Goal: Contribute content: Add original content to the website for others to see

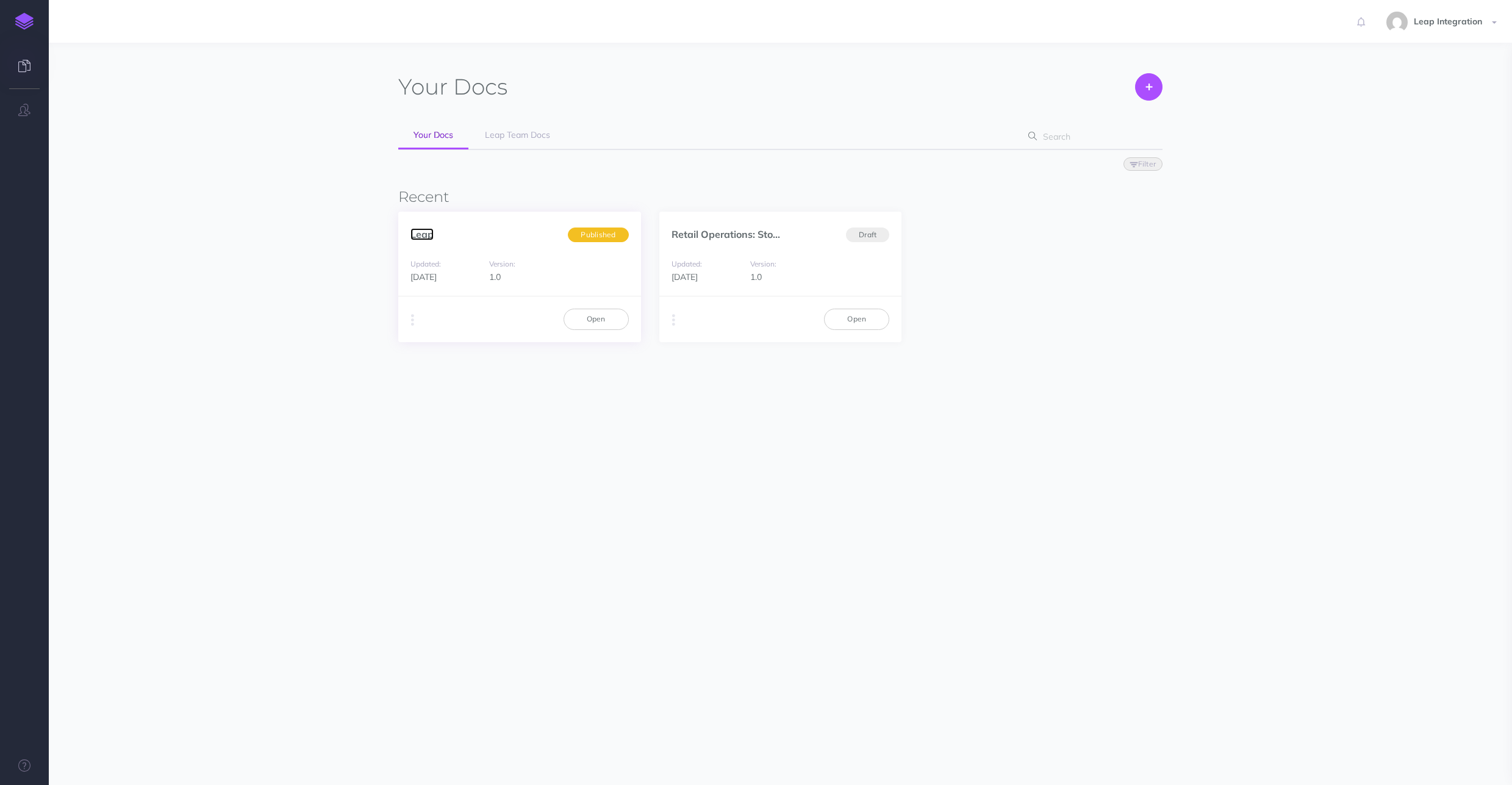
click at [414, 236] on link "Leap" at bounding box center [422, 234] width 23 height 12
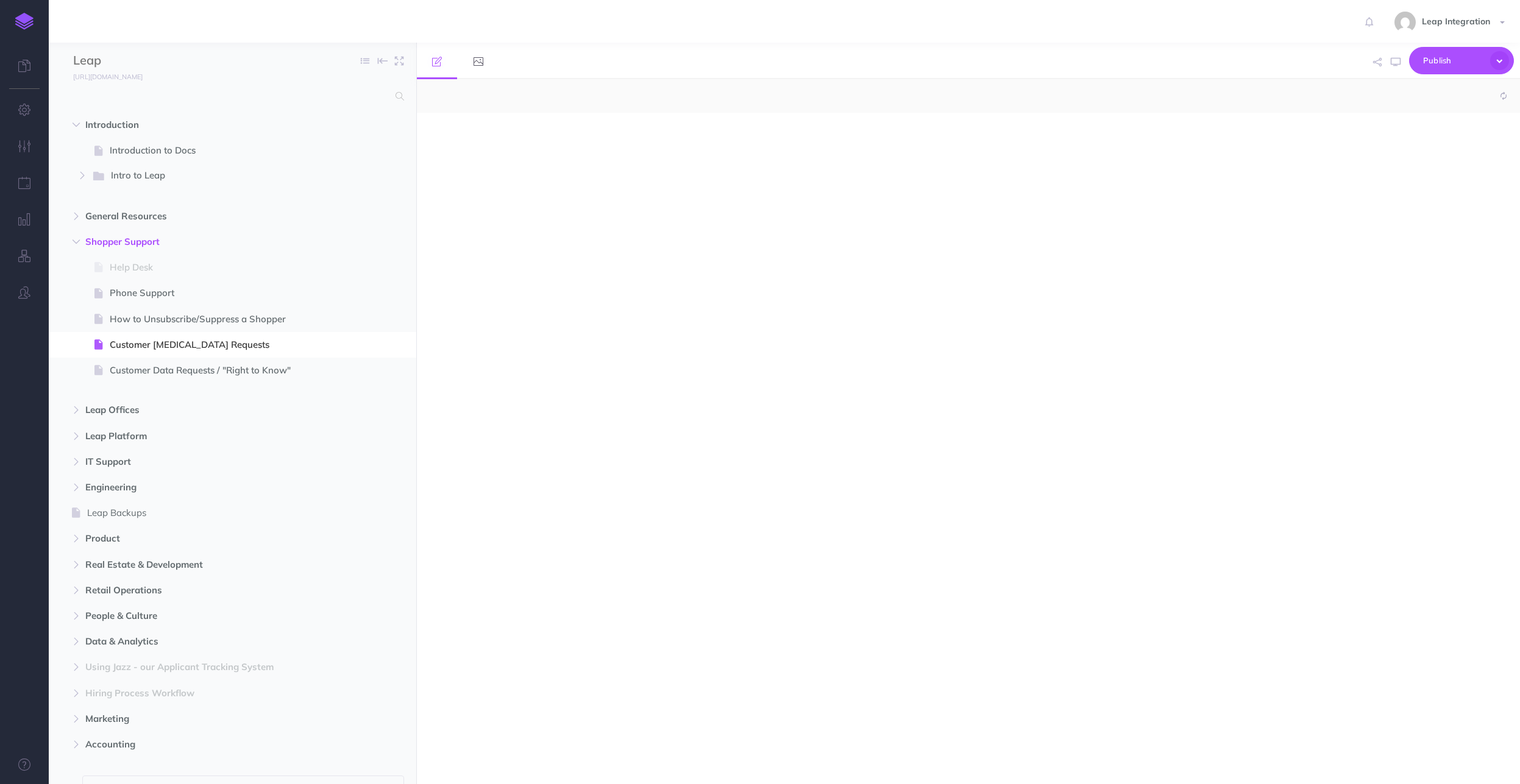
select select "null"
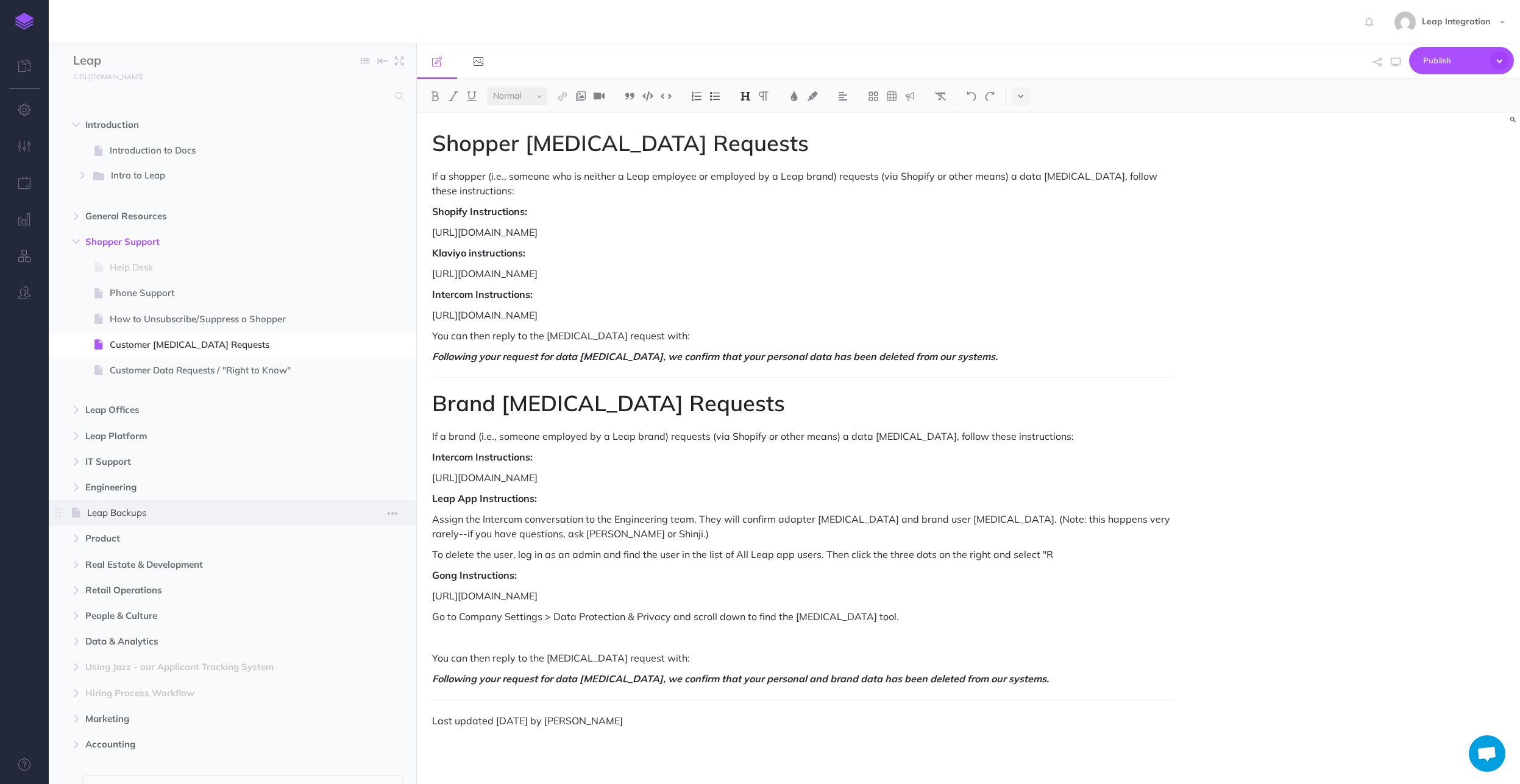
click at [104, 510] on span "Leap Backups" at bounding box center [216, 513] width 256 height 15
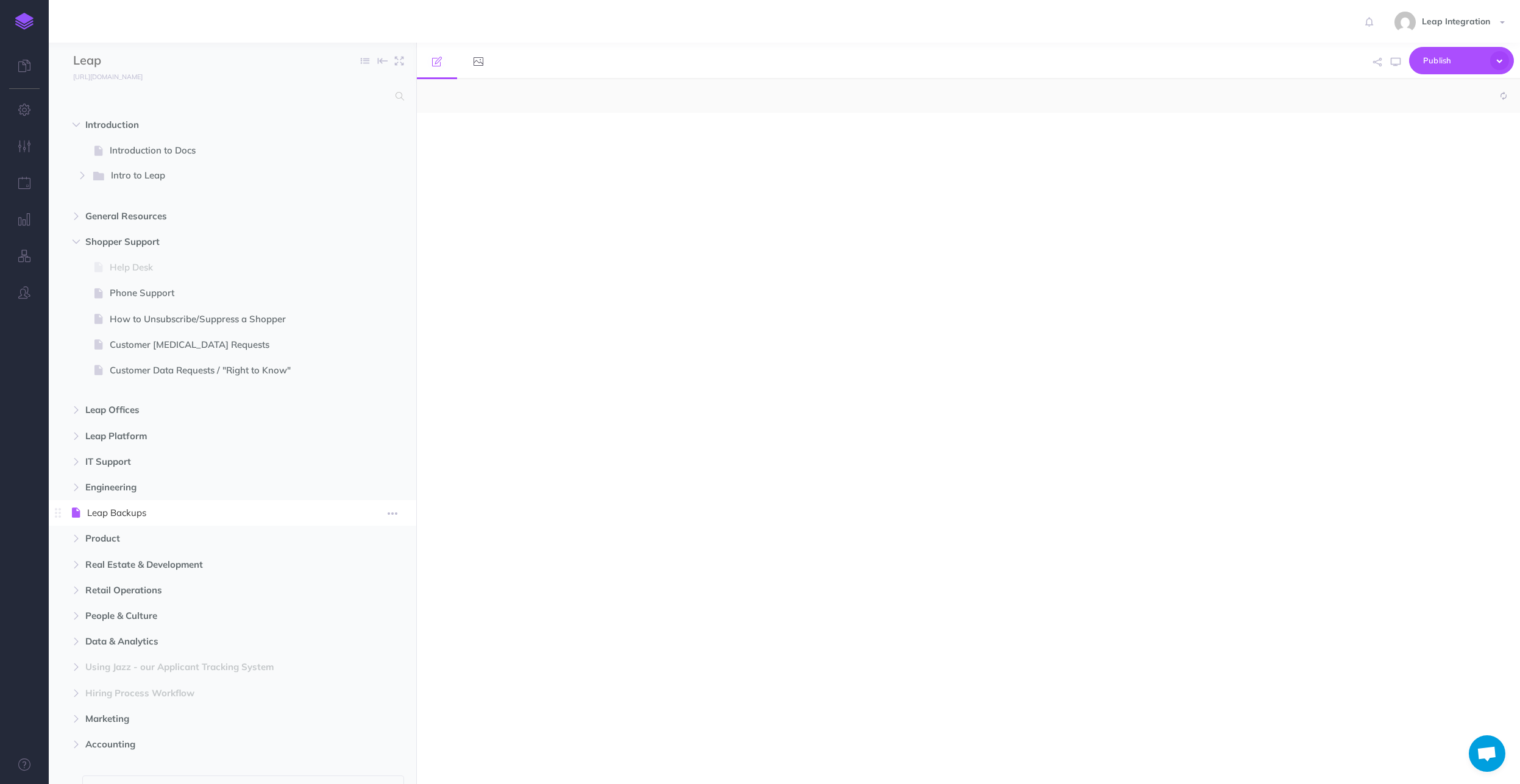
select select "null"
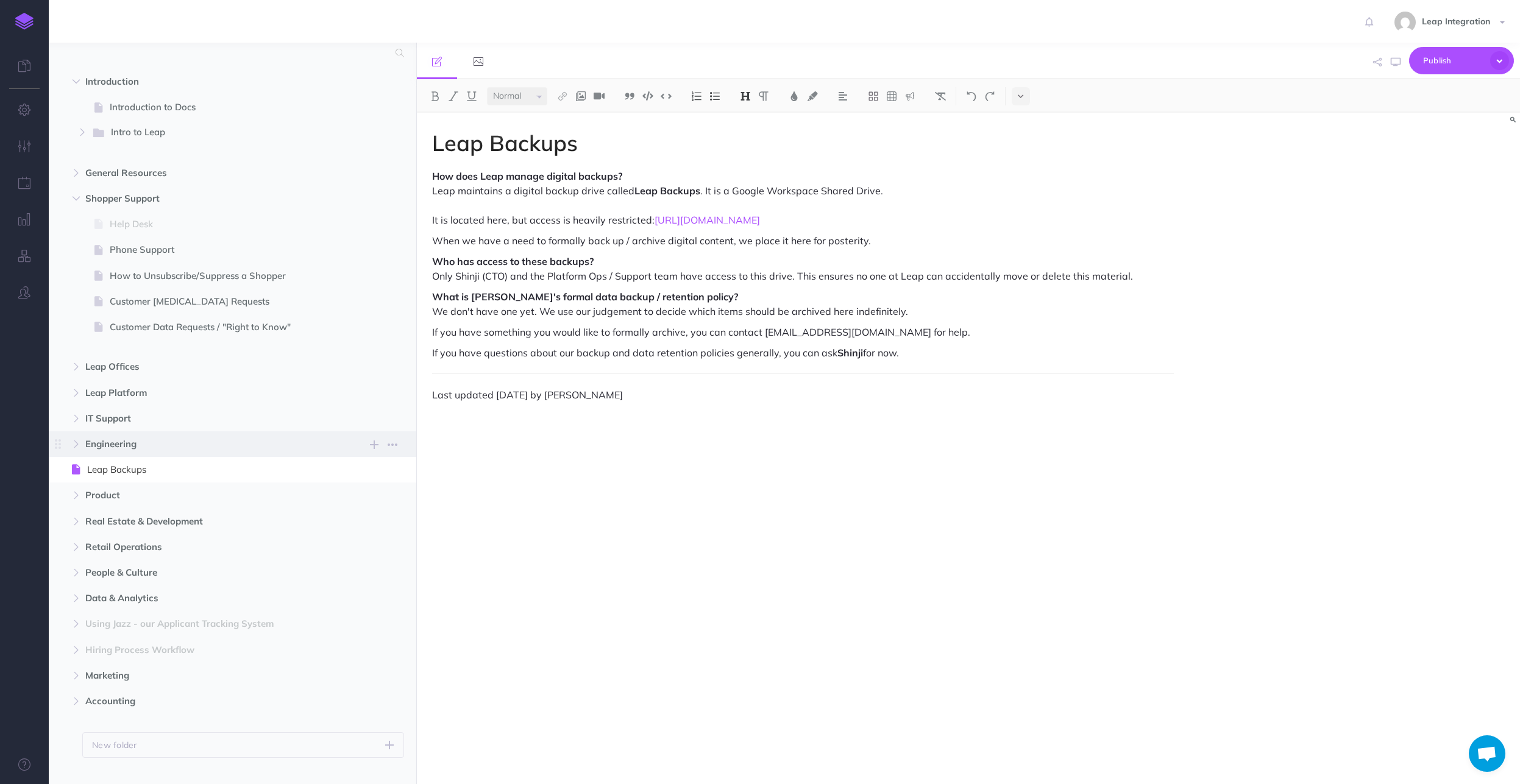
scroll to position [66, 0]
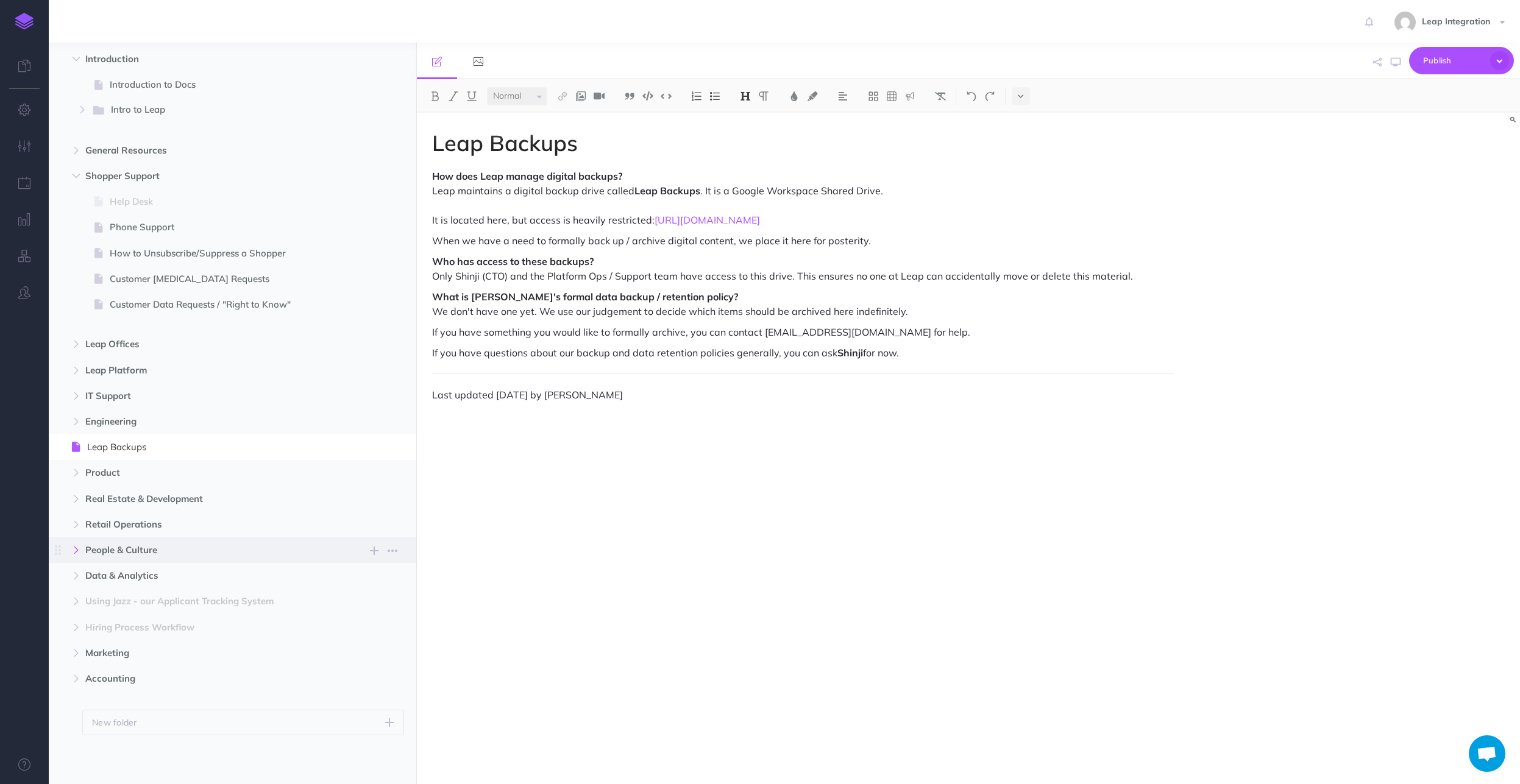
click at [73, 547] on icon "button" at bounding box center [76, 550] width 7 height 7
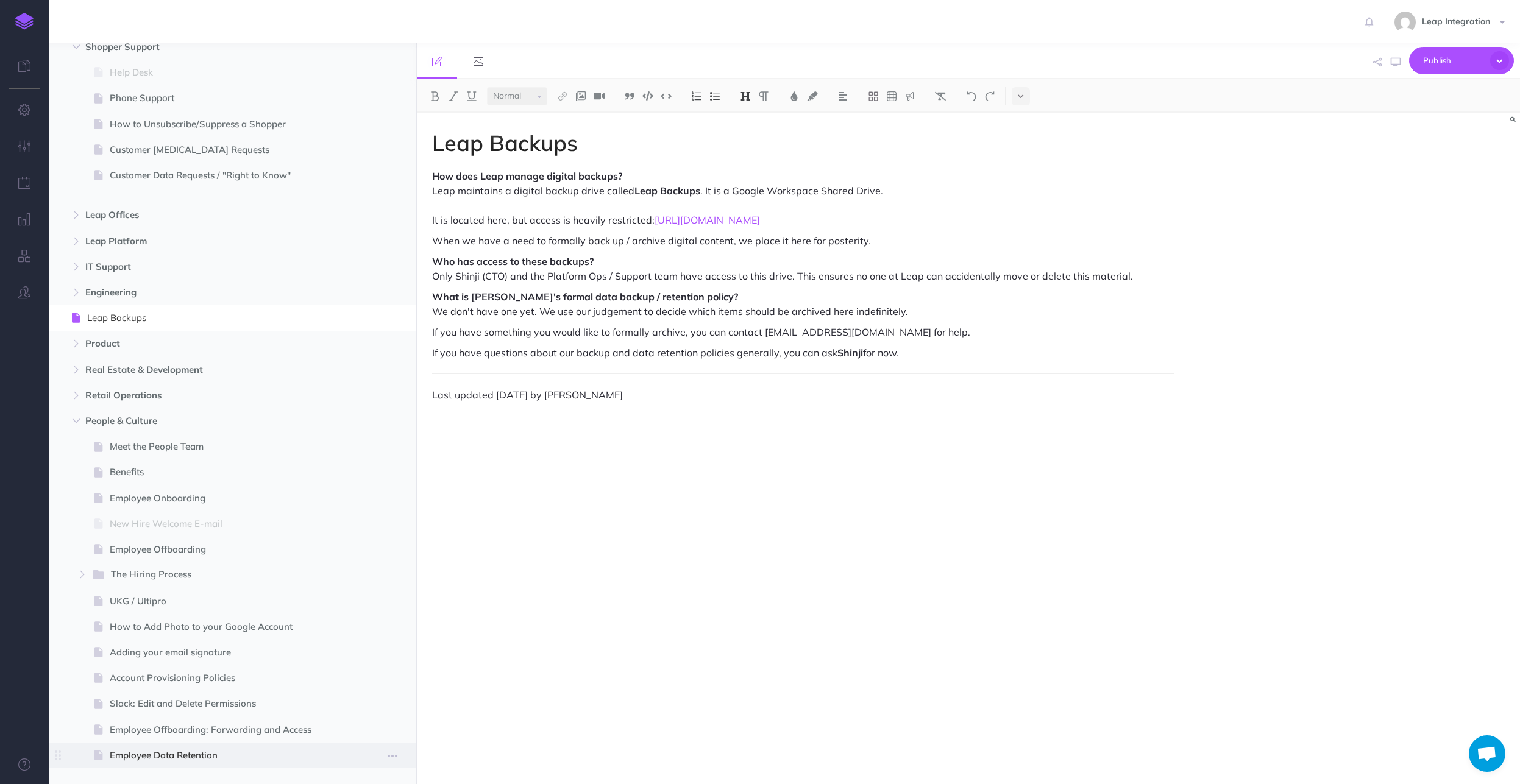
scroll to position [305, 0]
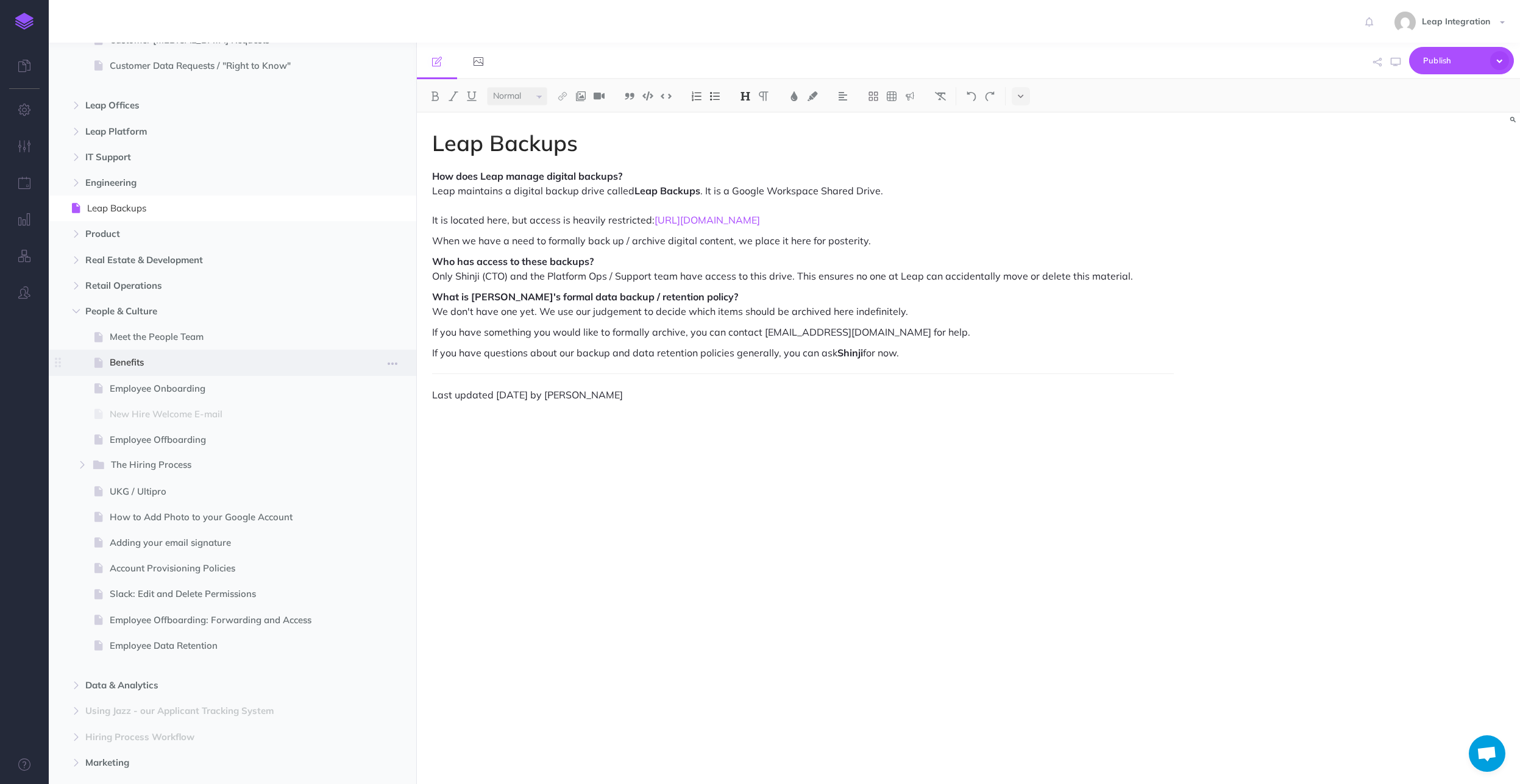
click at [163, 373] on span at bounding box center [233, 363] width 367 height 26
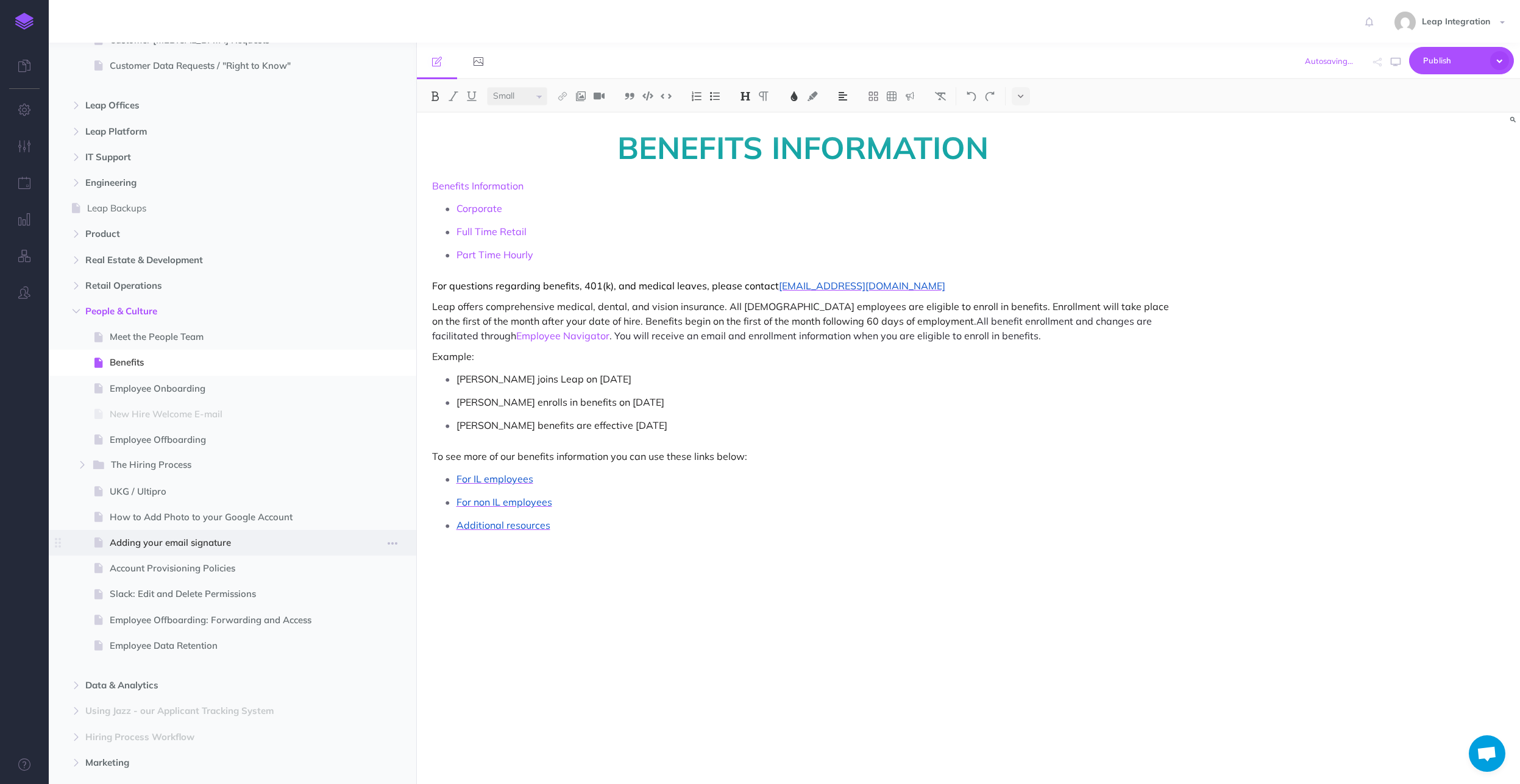
scroll to position [414, 0]
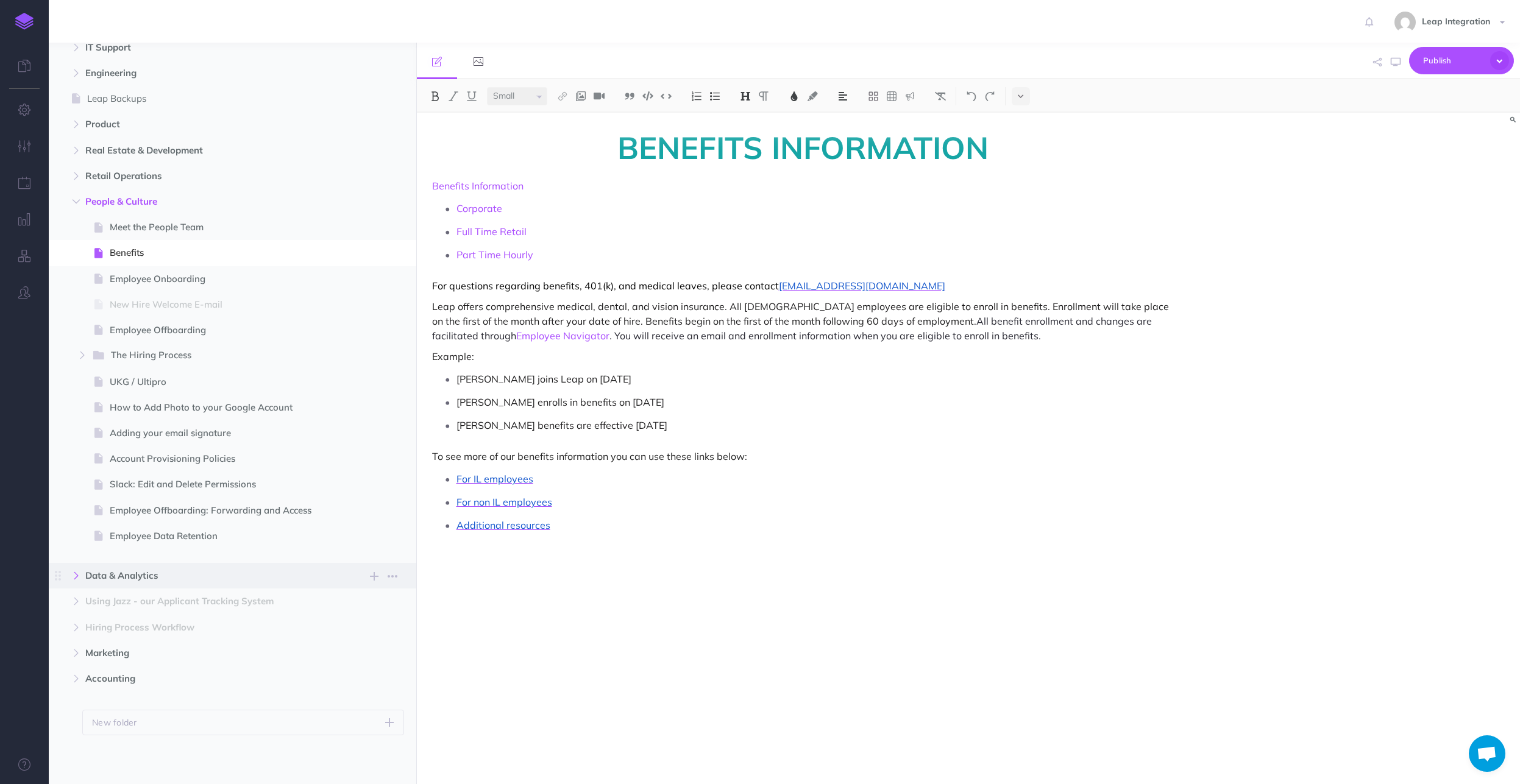
click at [71, 579] on button "button" at bounding box center [76, 576] width 22 height 15
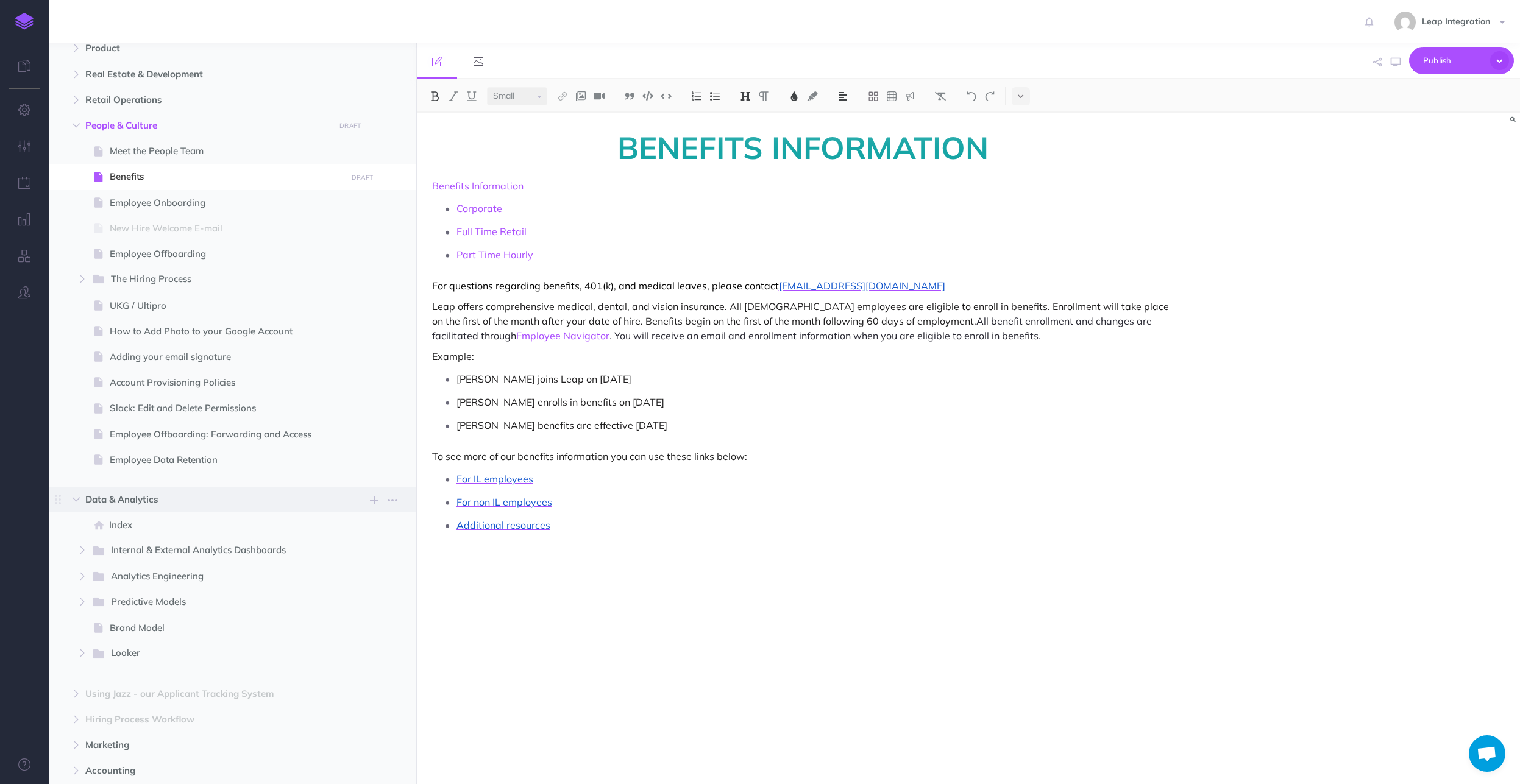
scroll to position [583, 0]
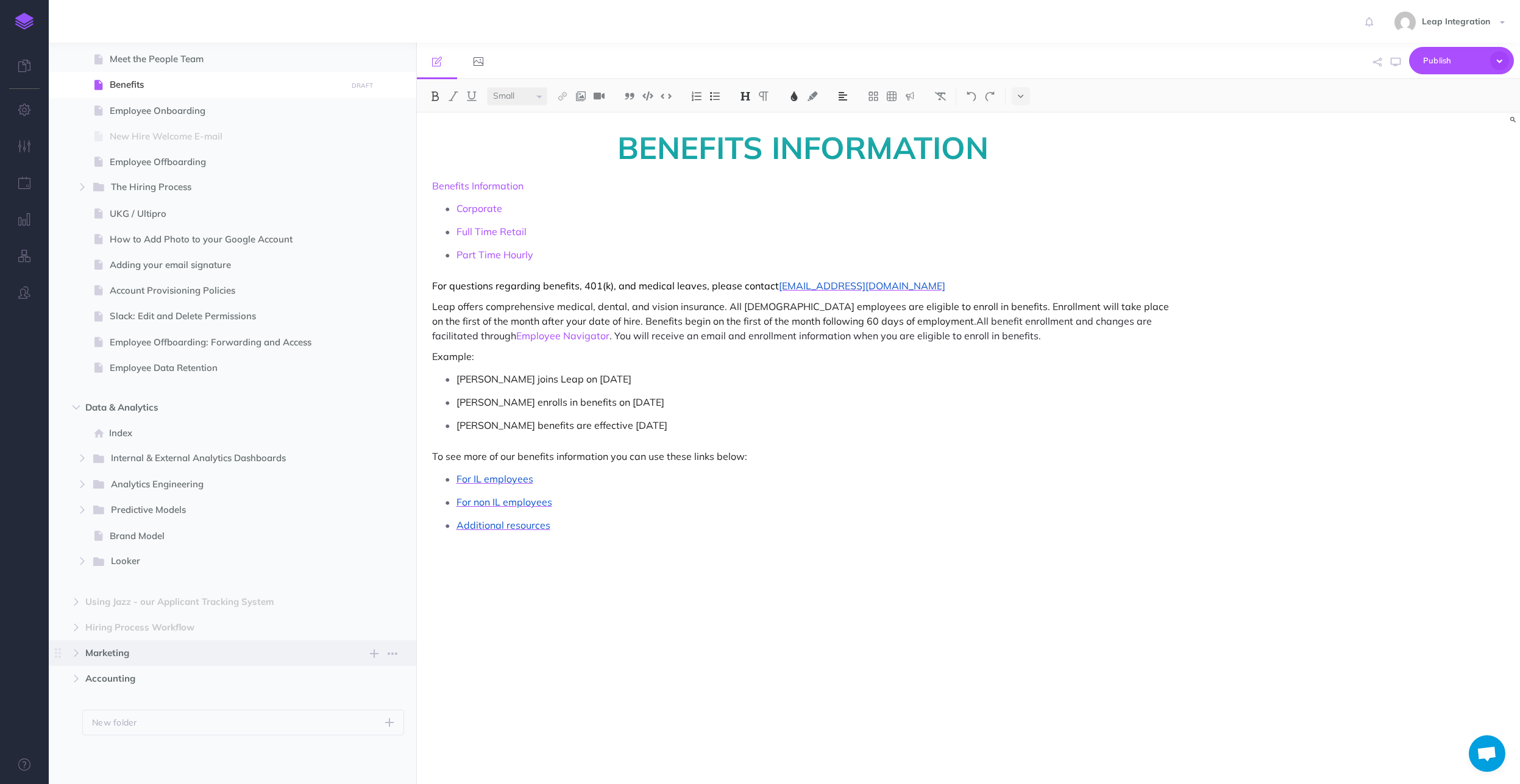
click at [115, 651] on span "Marketing" at bounding box center [207, 653] width 243 height 15
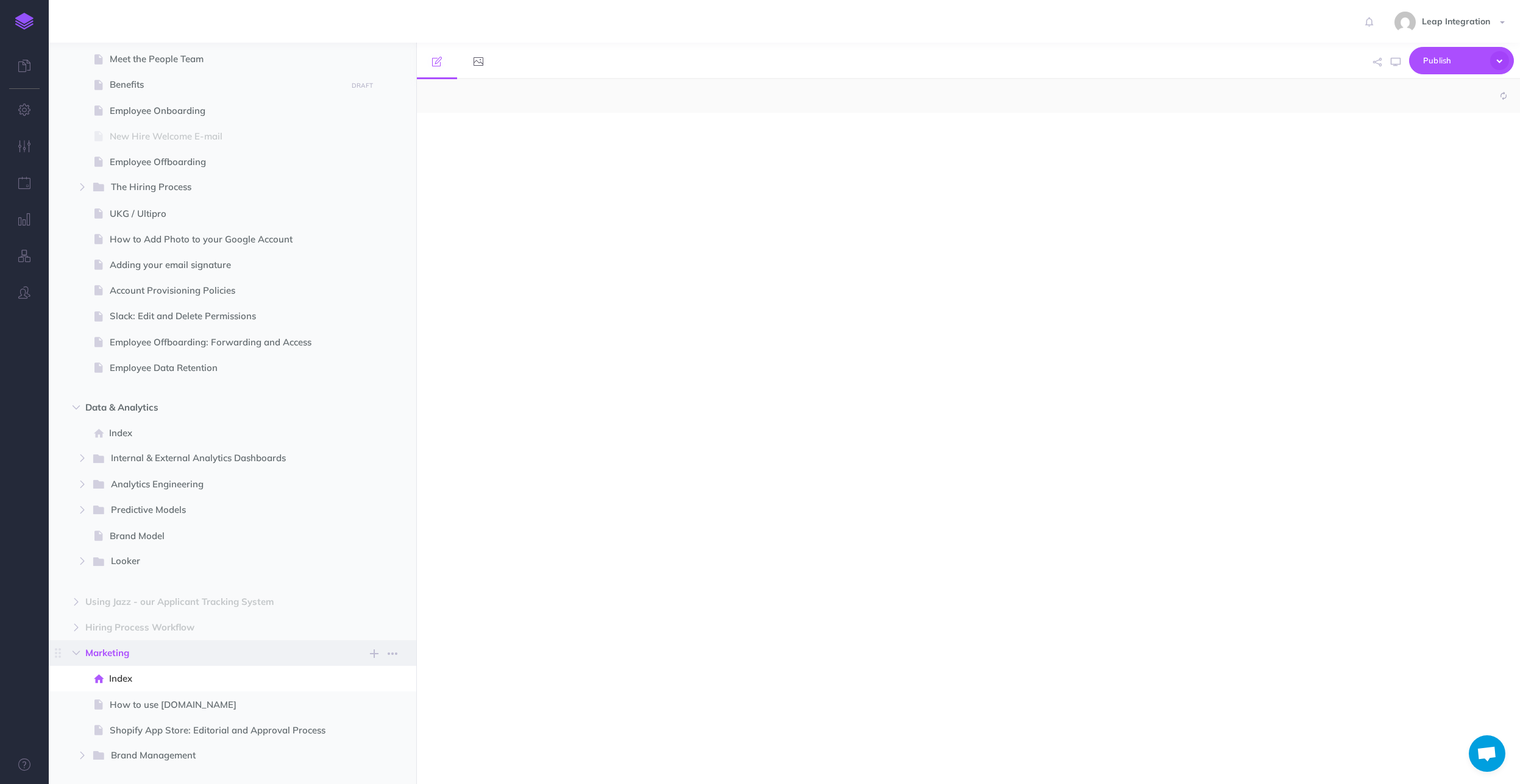
select select "null"
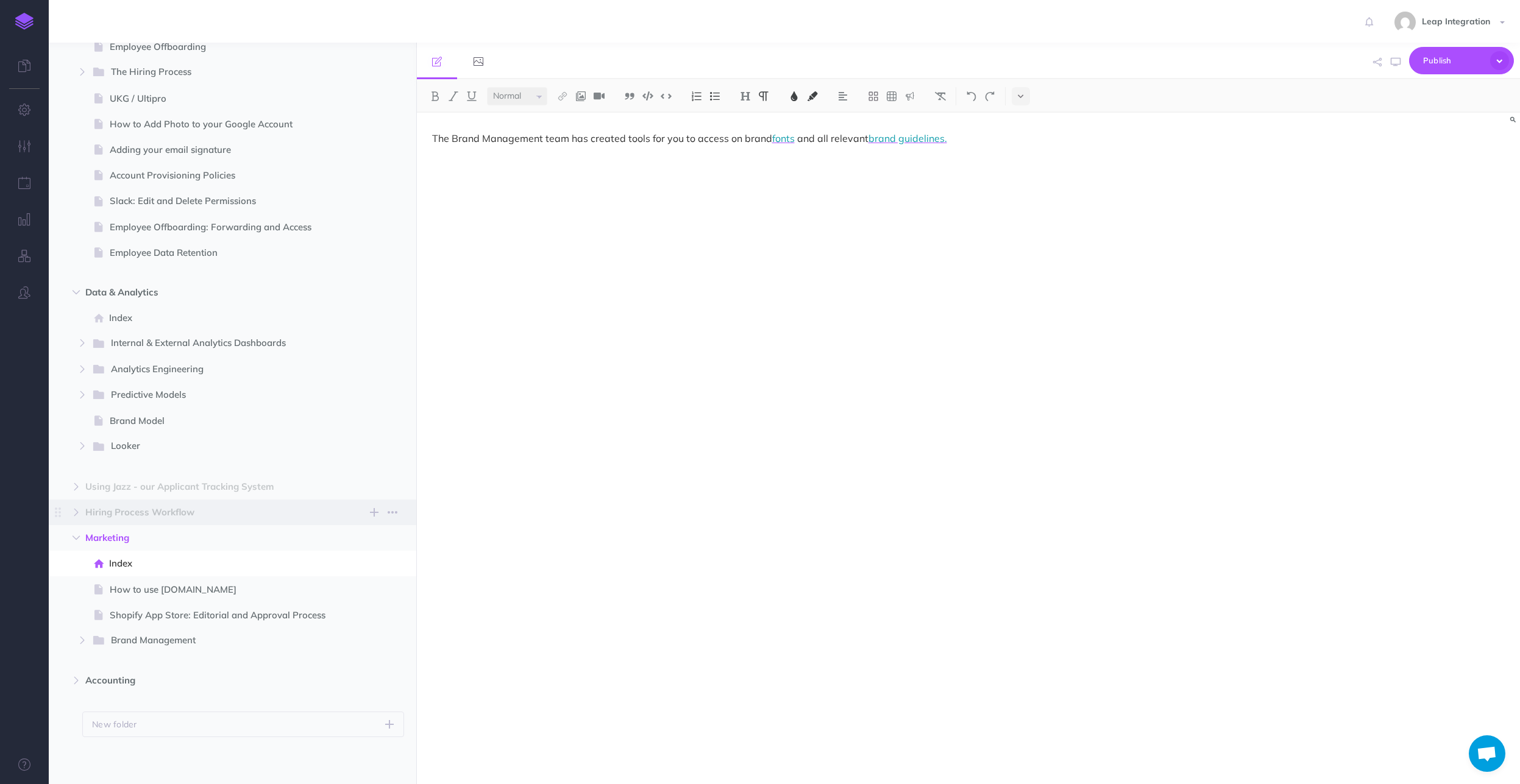
scroll to position [699, 0]
click at [122, 675] on span "Accounting" at bounding box center [207, 679] width 243 height 15
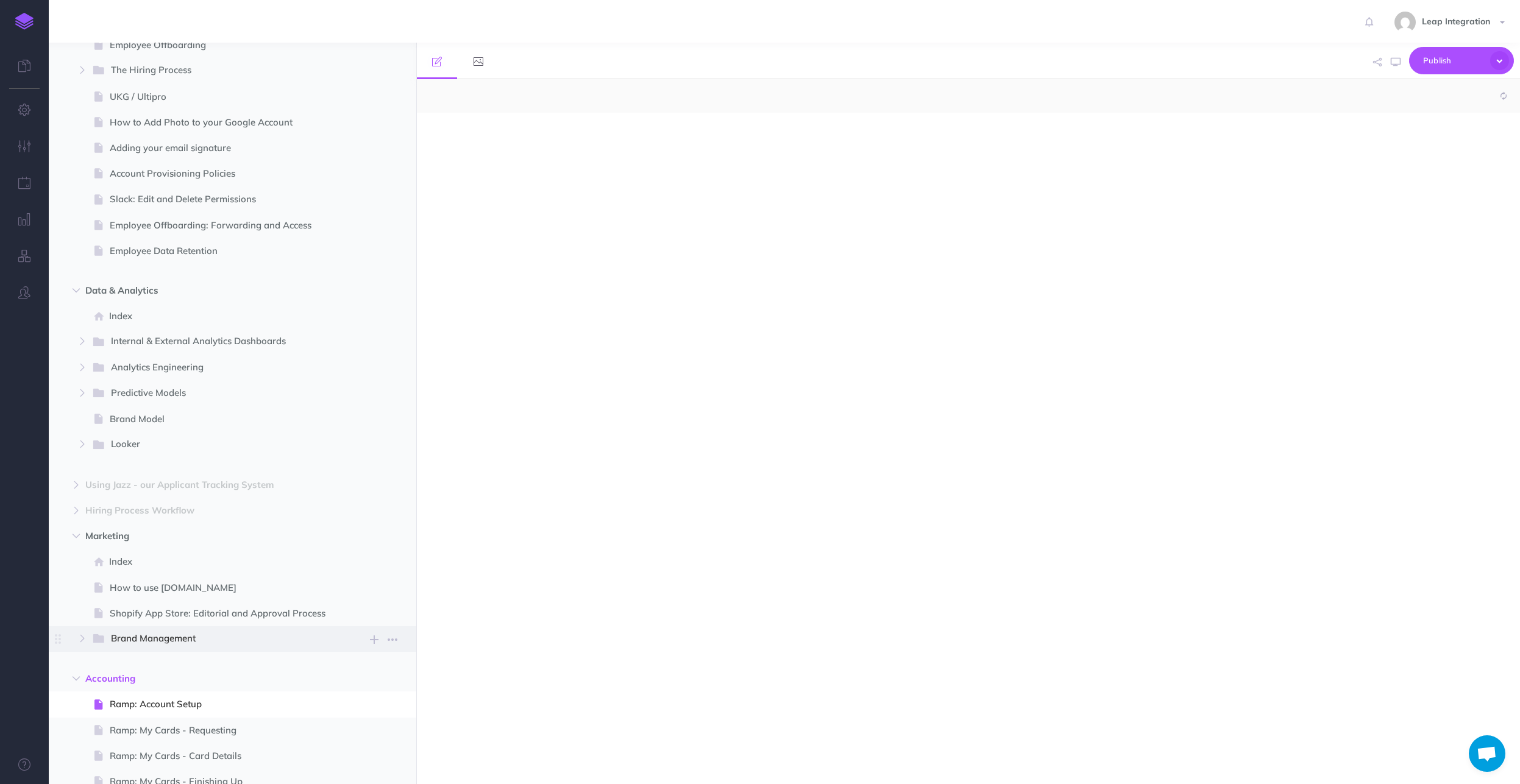
select select "null"
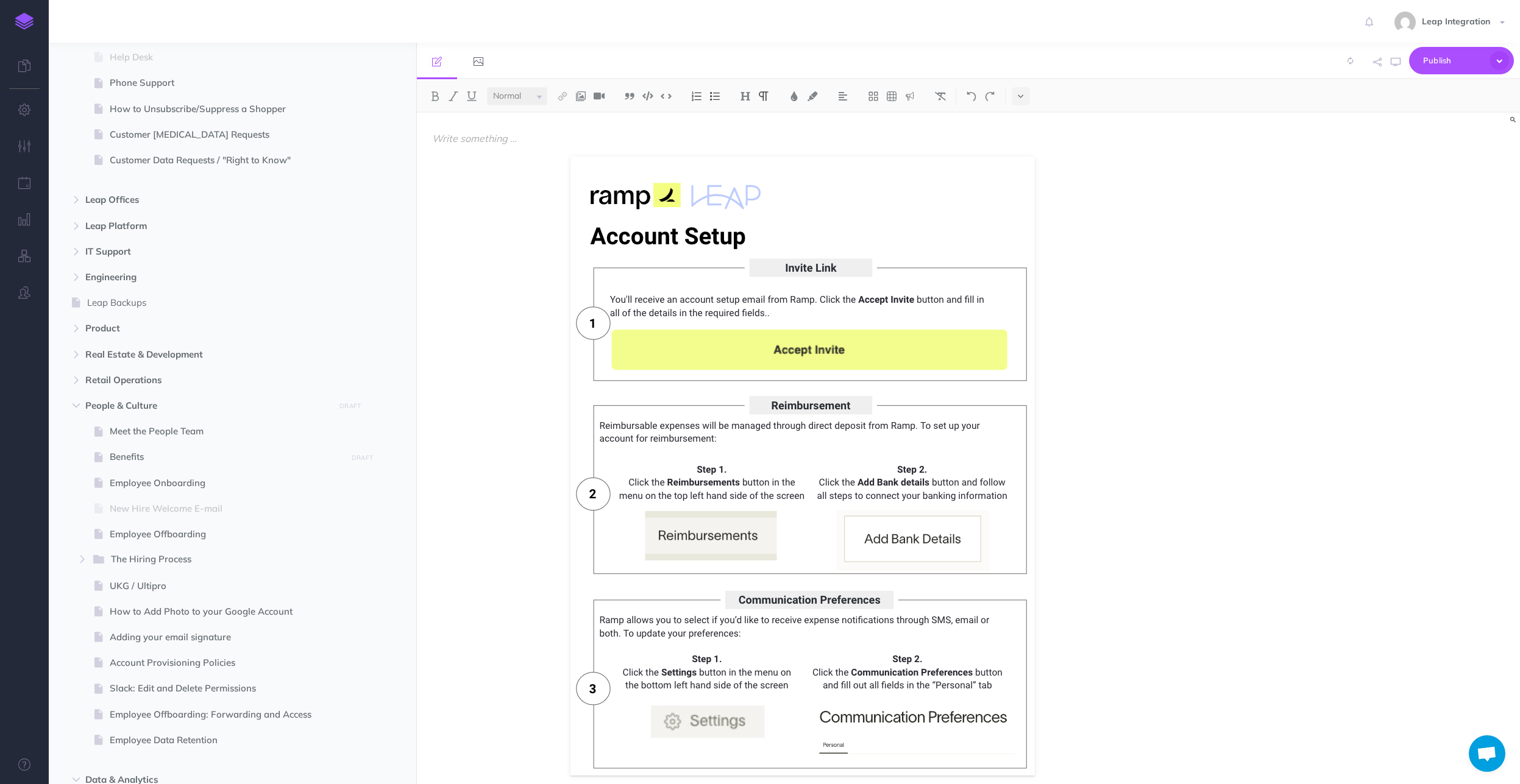
scroll to position [168, 0]
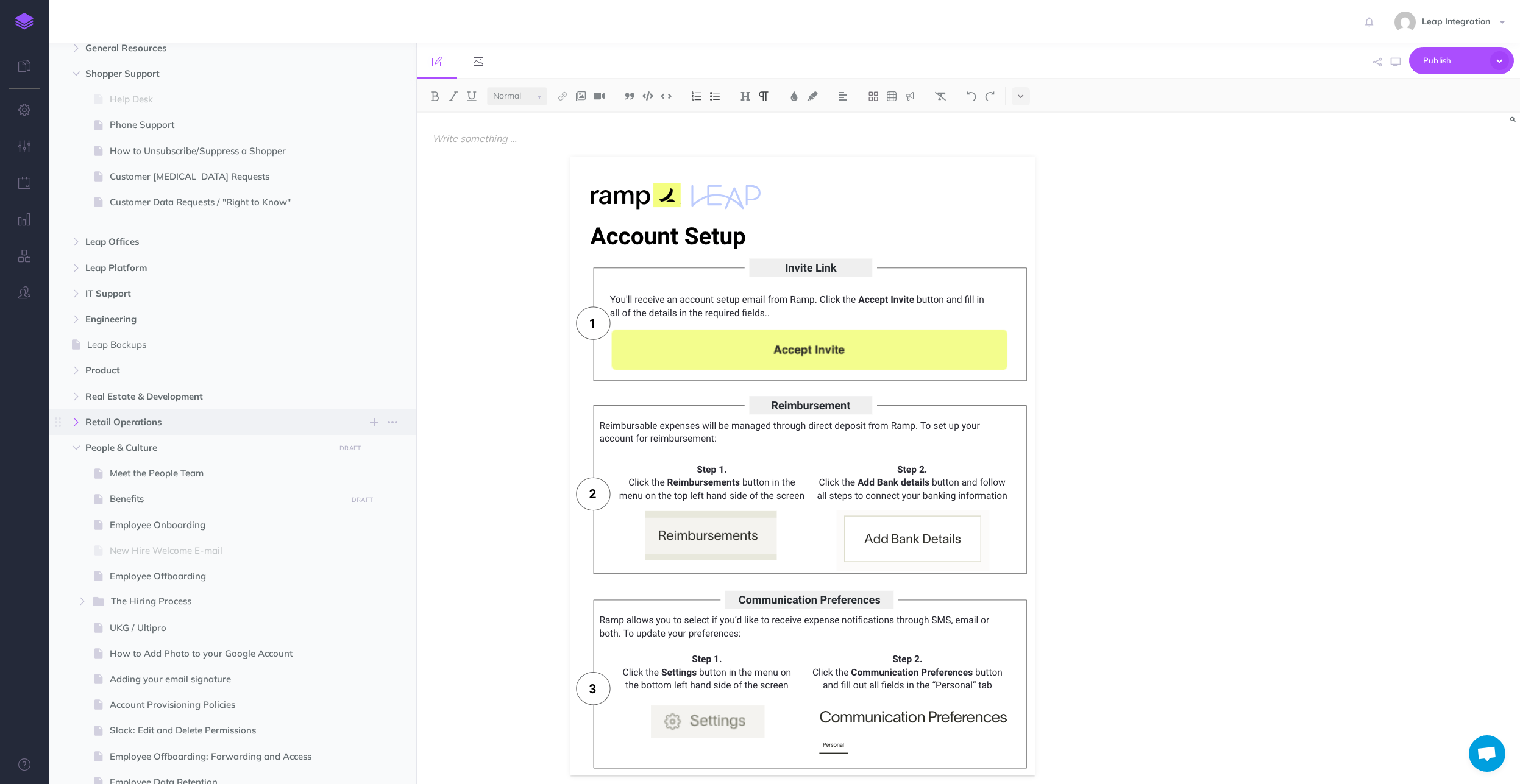
click at [76, 421] on icon "button" at bounding box center [76, 422] width 7 height 7
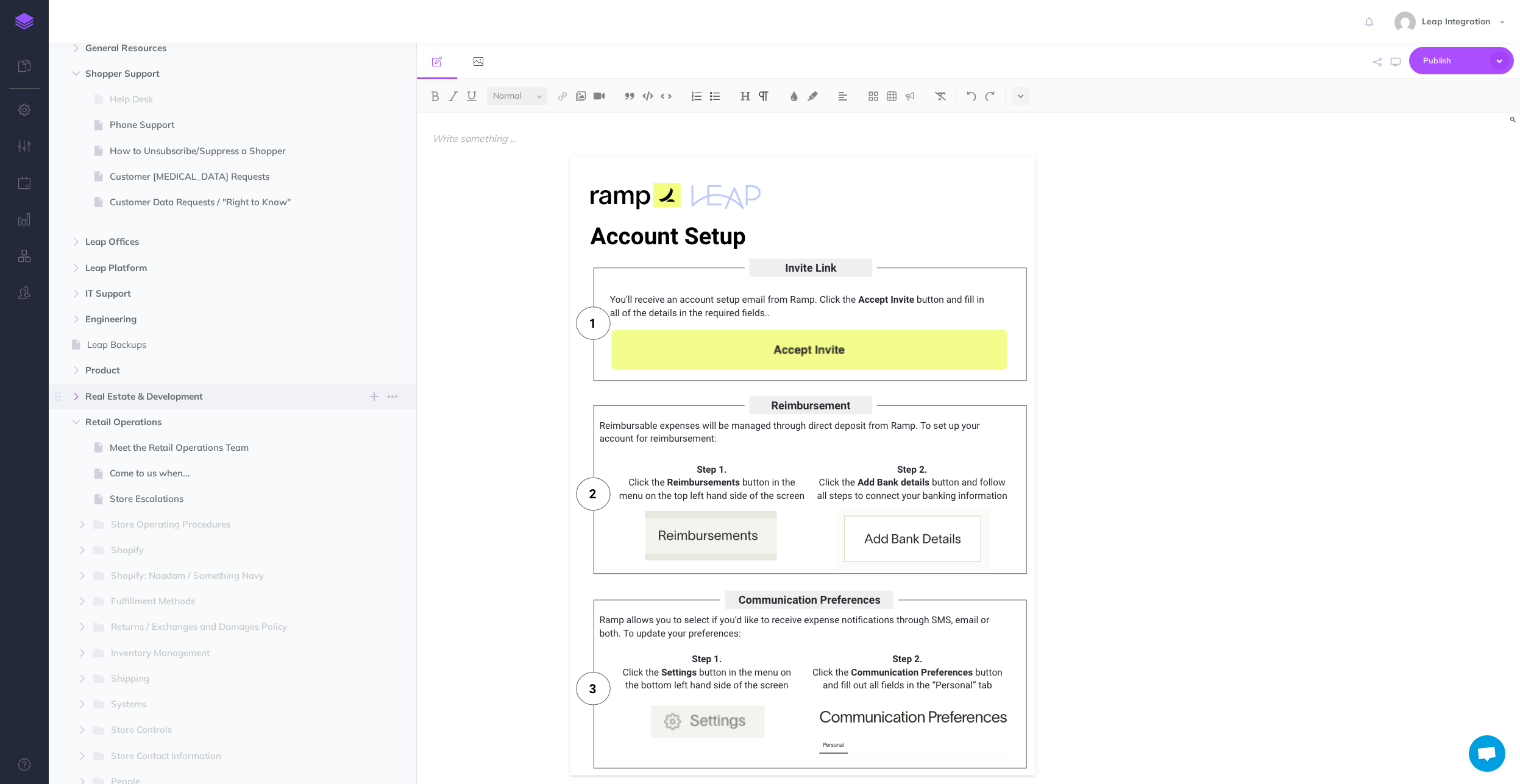
click at [79, 393] on icon "button" at bounding box center [76, 396] width 7 height 7
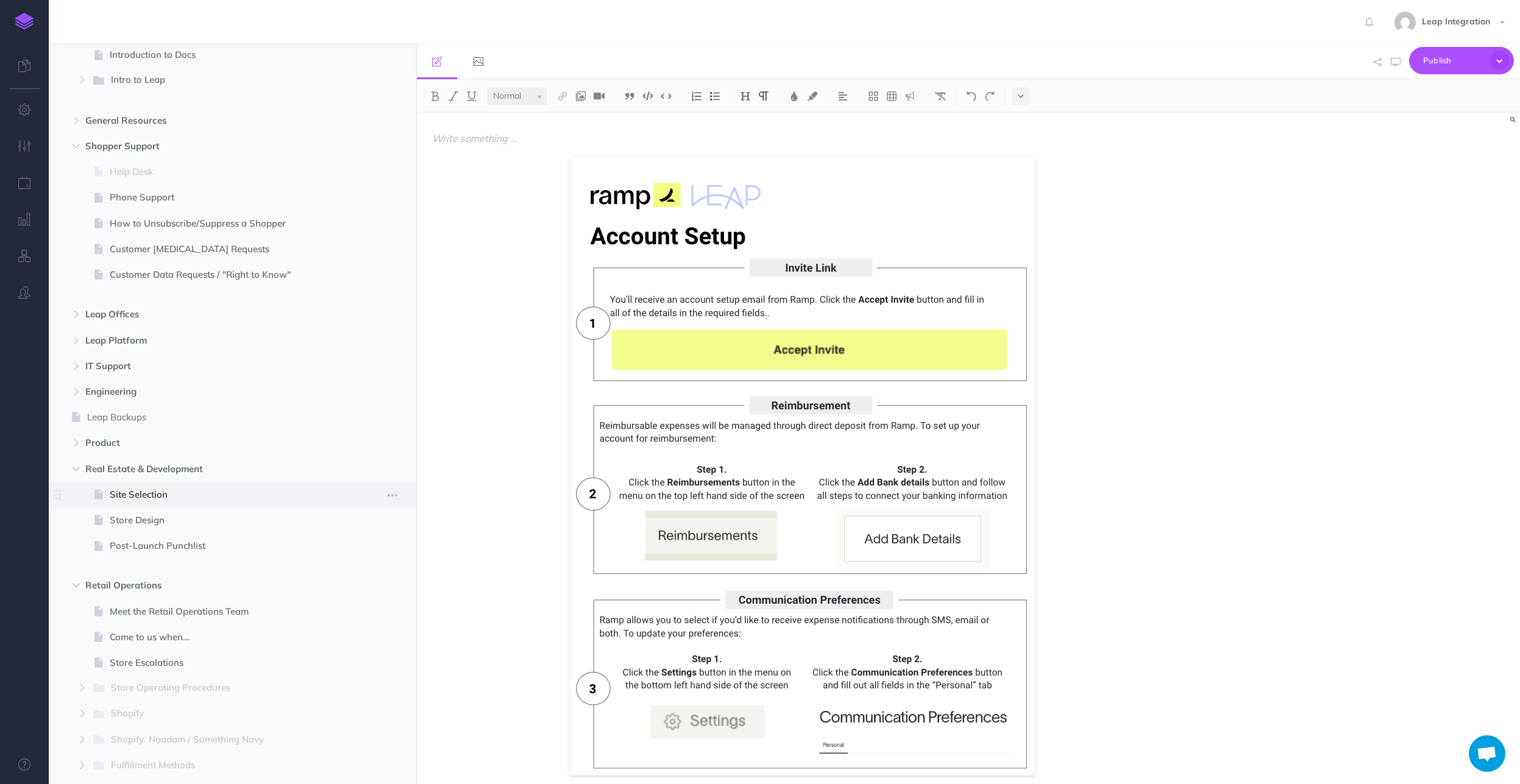
scroll to position [58, 0]
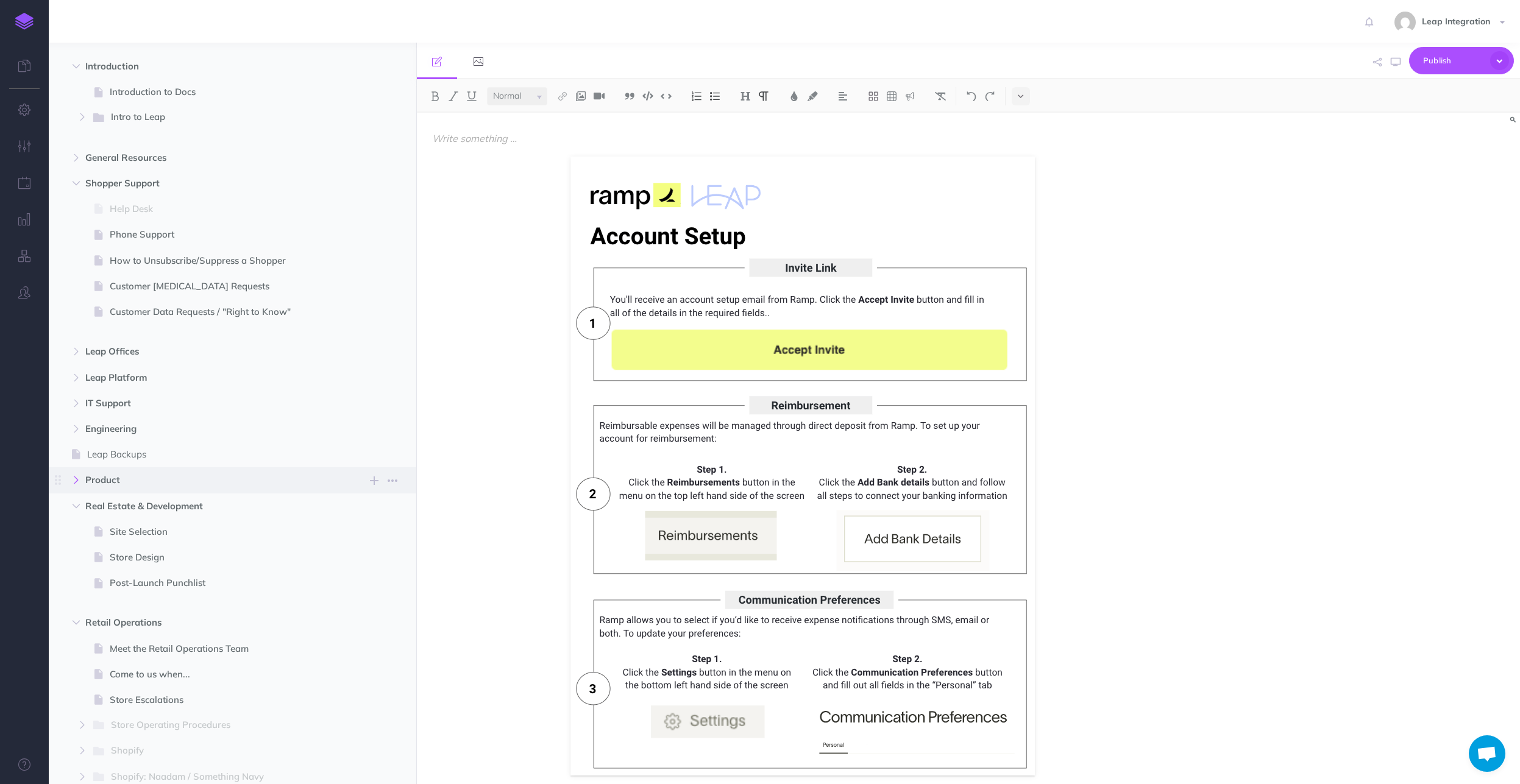
click at [75, 480] on icon "button" at bounding box center [76, 480] width 7 height 7
click at [171, 424] on span "Engineering" at bounding box center [207, 429] width 243 height 15
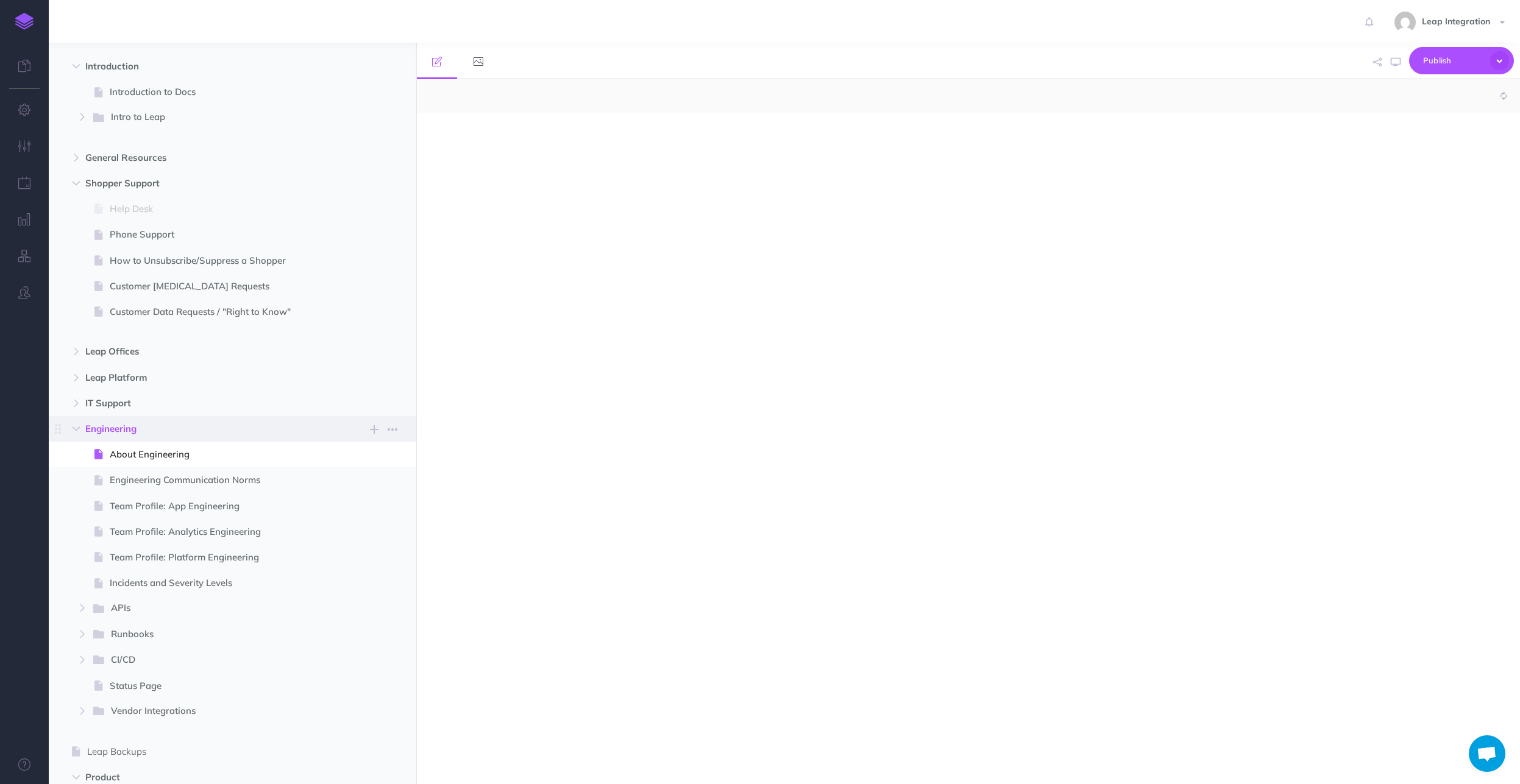
select select "null"
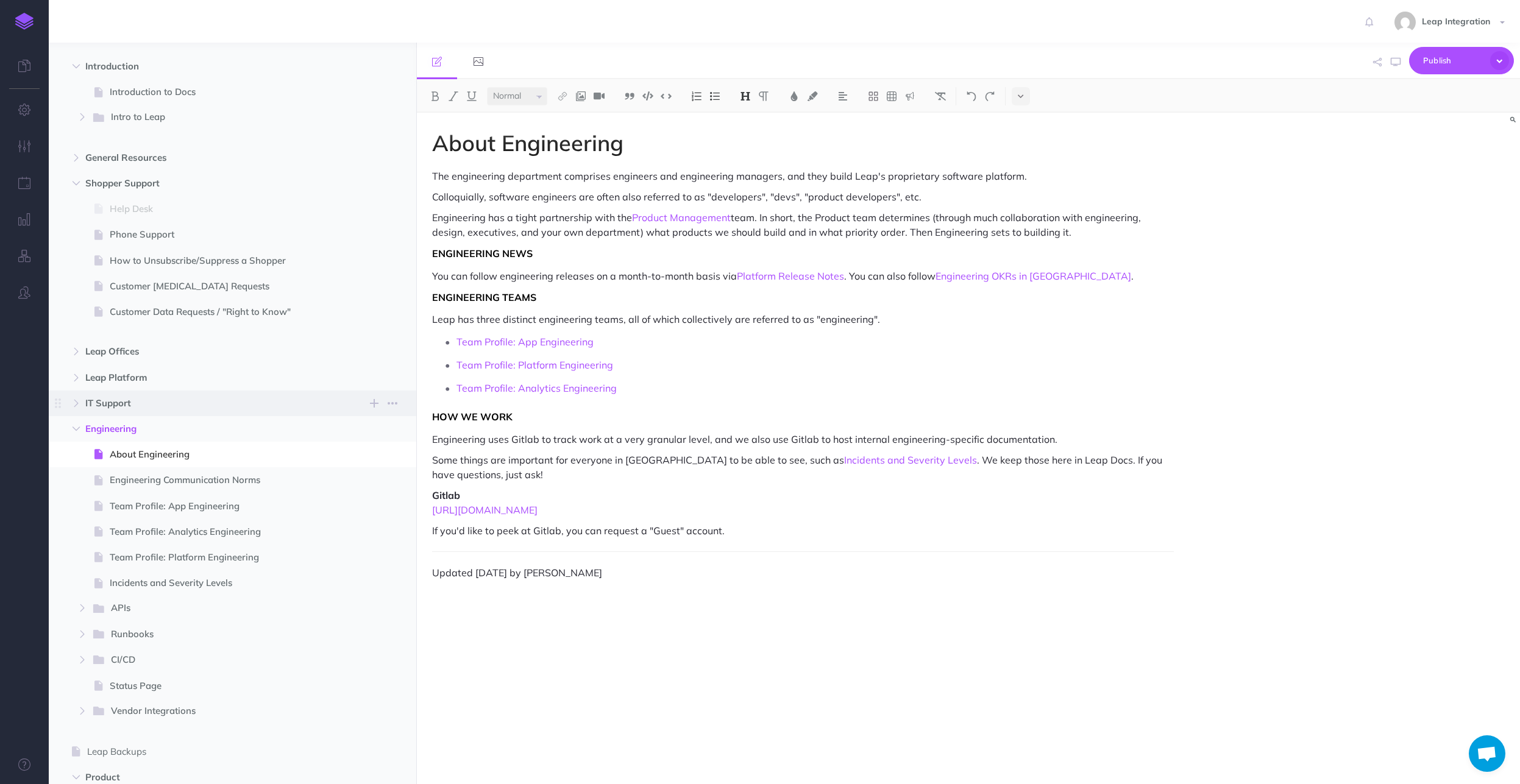
click at [167, 413] on span "IT Support New folder Add a new folder inside this folder New page Add a new bl…" at bounding box center [246, 403] width 322 height 26
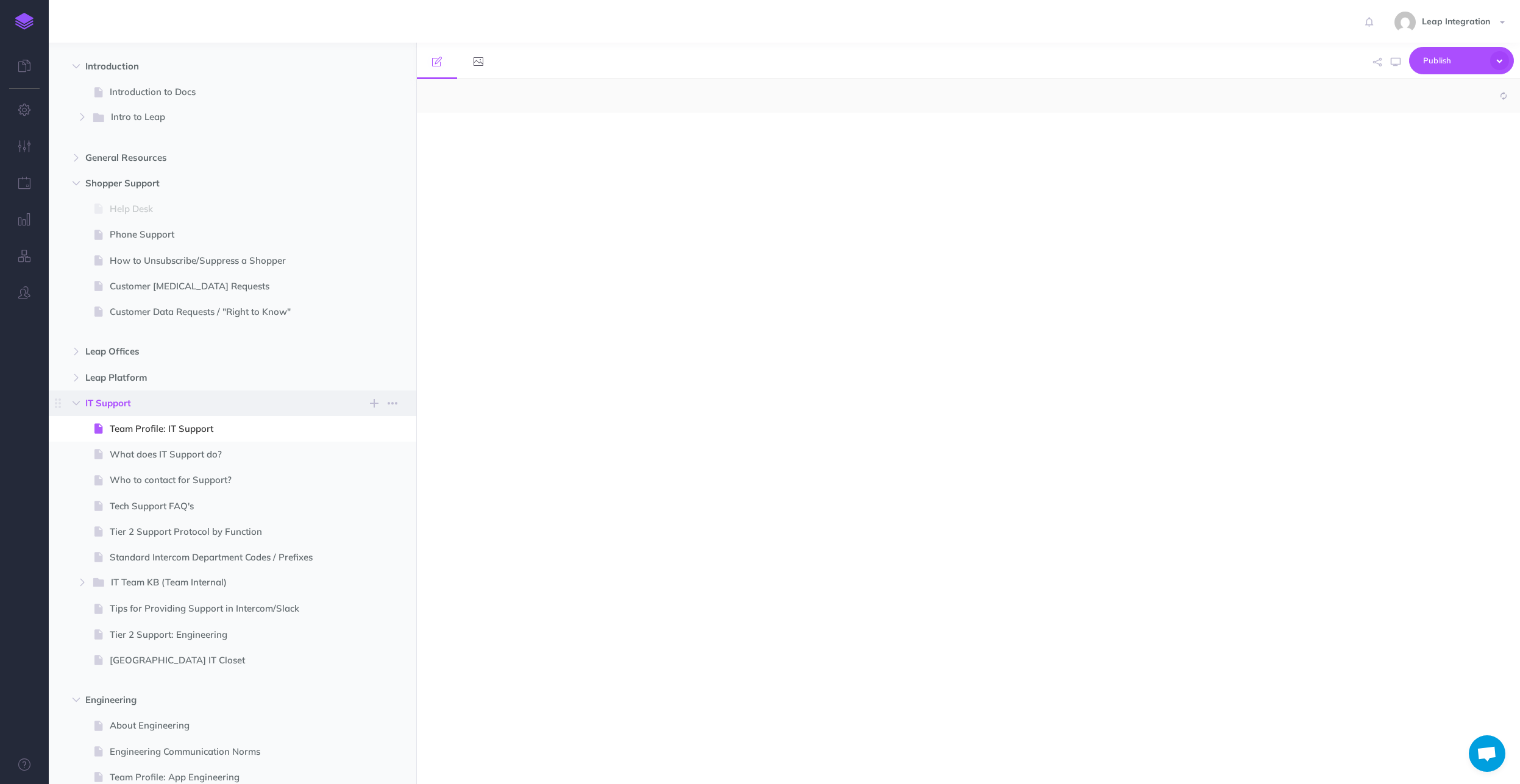
select select "null"
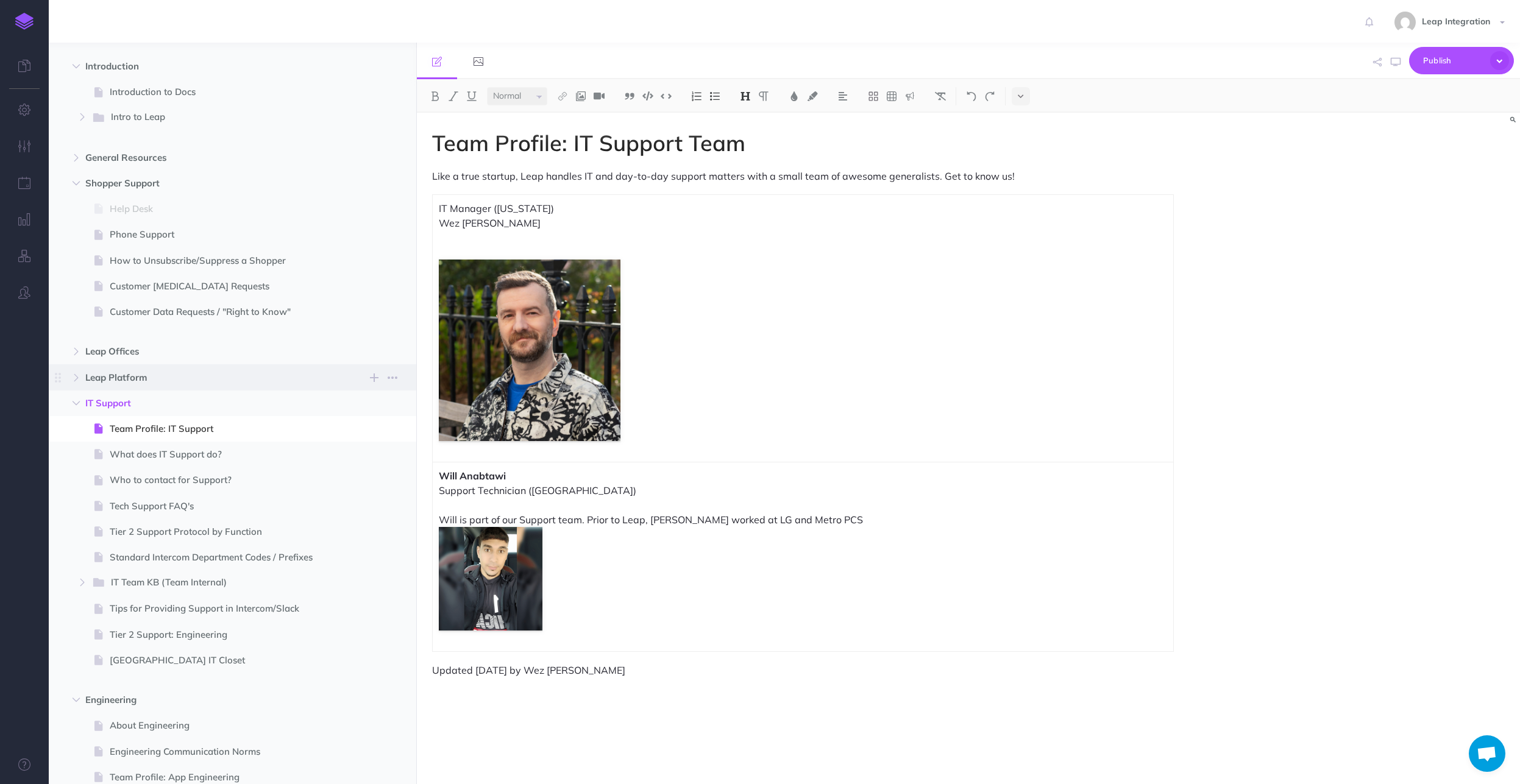
click at [106, 379] on span "Leap Platform" at bounding box center [207, 378] width 243 height 15
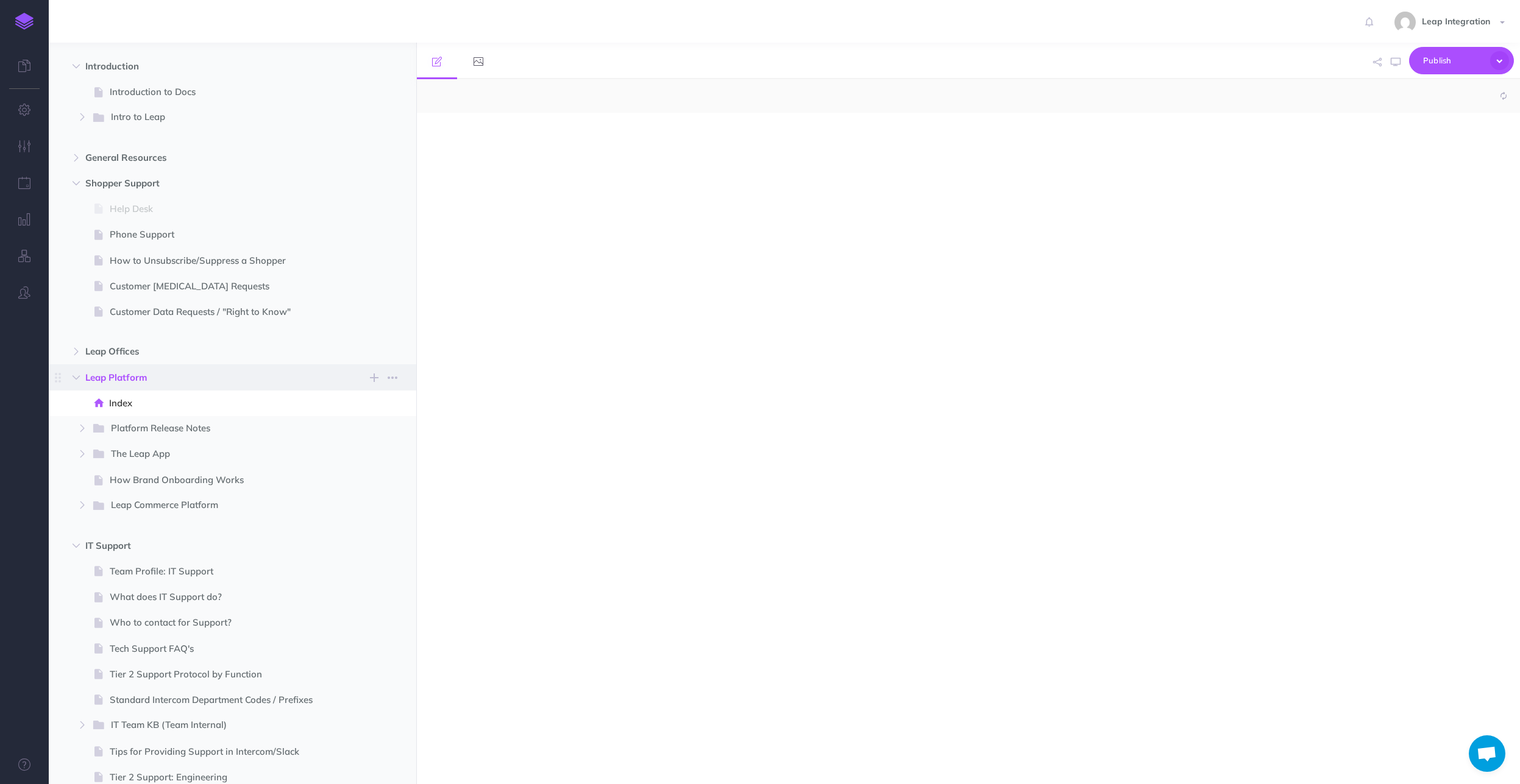
select select "null"
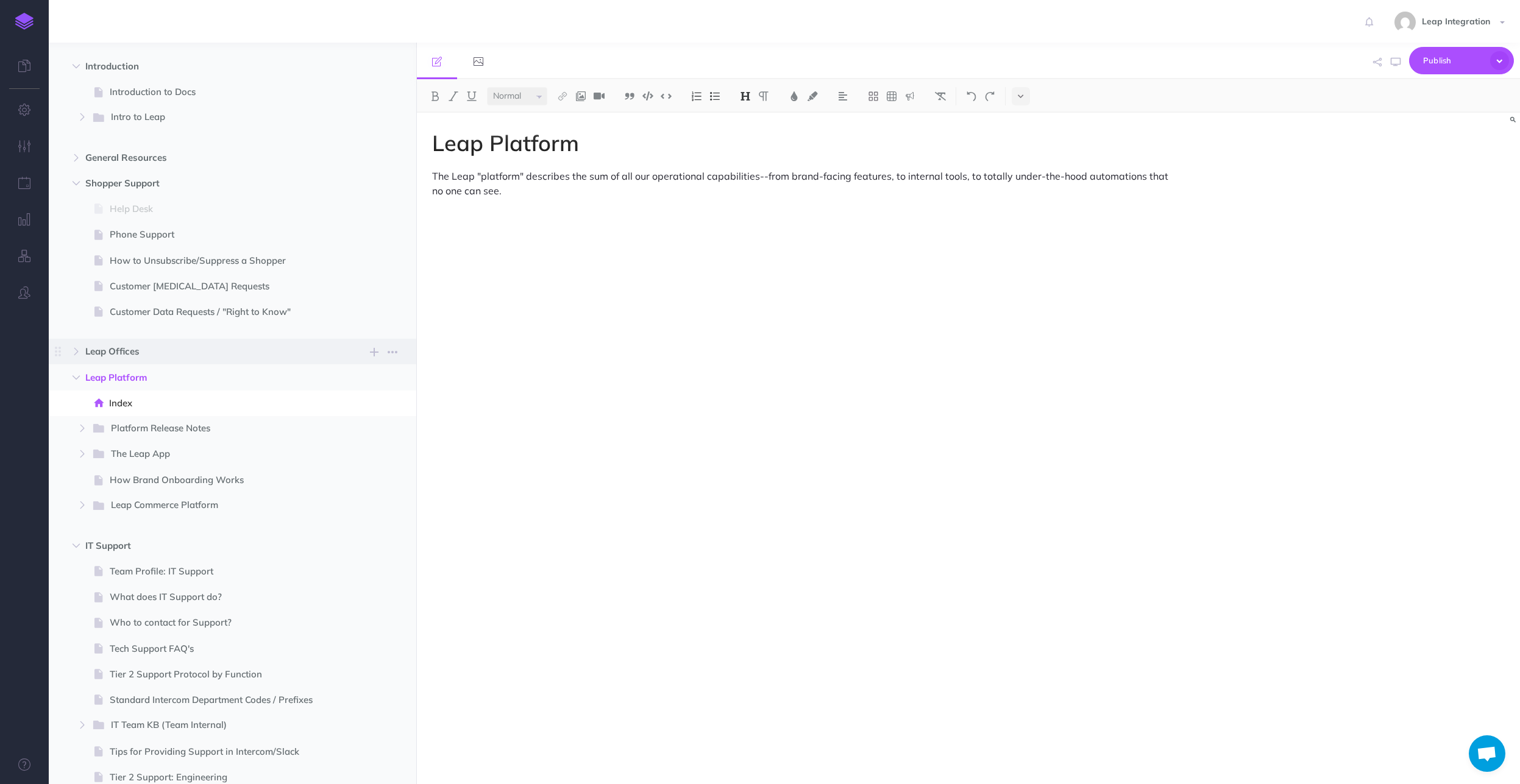
click at [107, 352] on span "Leap Offices" at bounding box center [207, 352] width 243 height 15
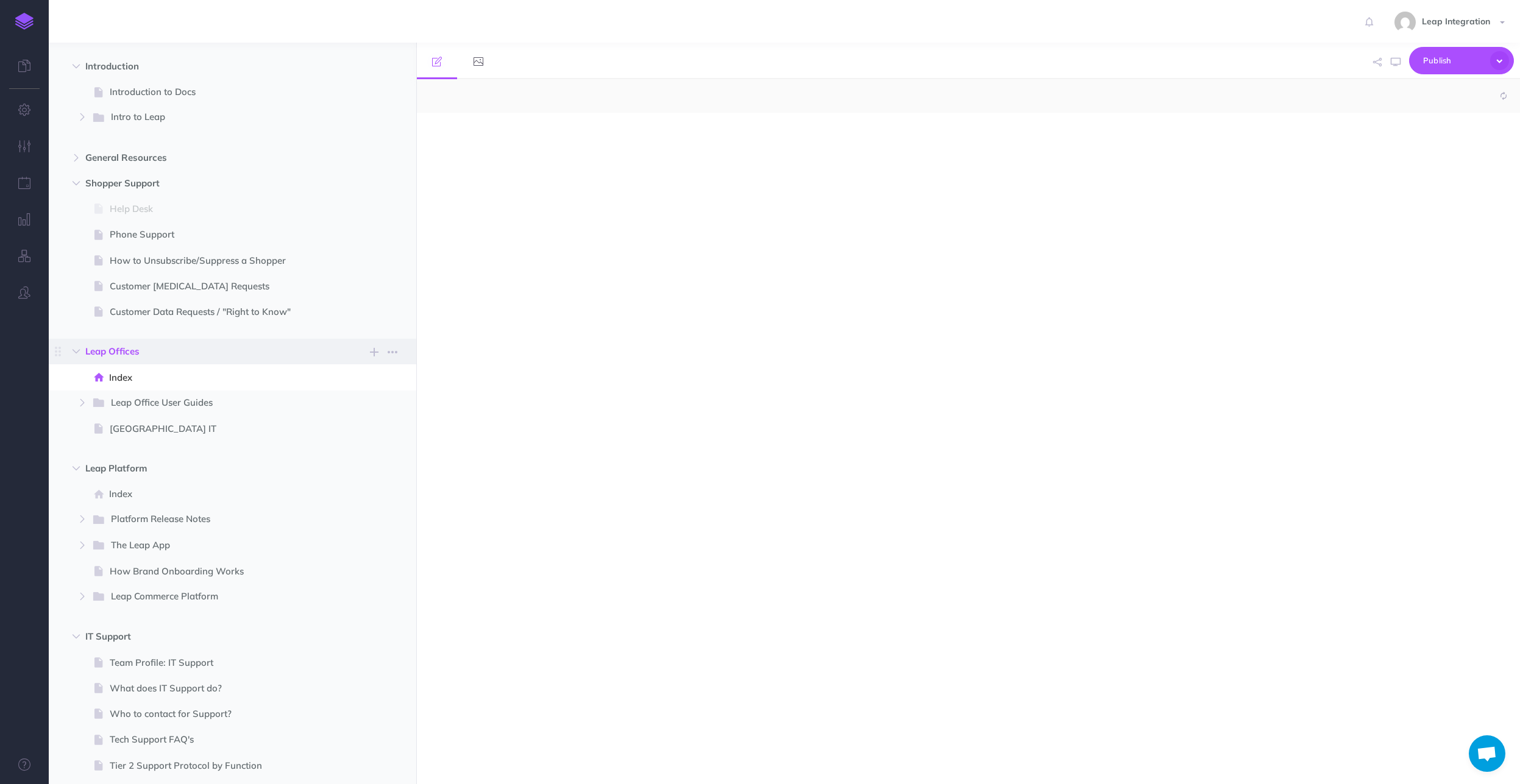
select select "null"
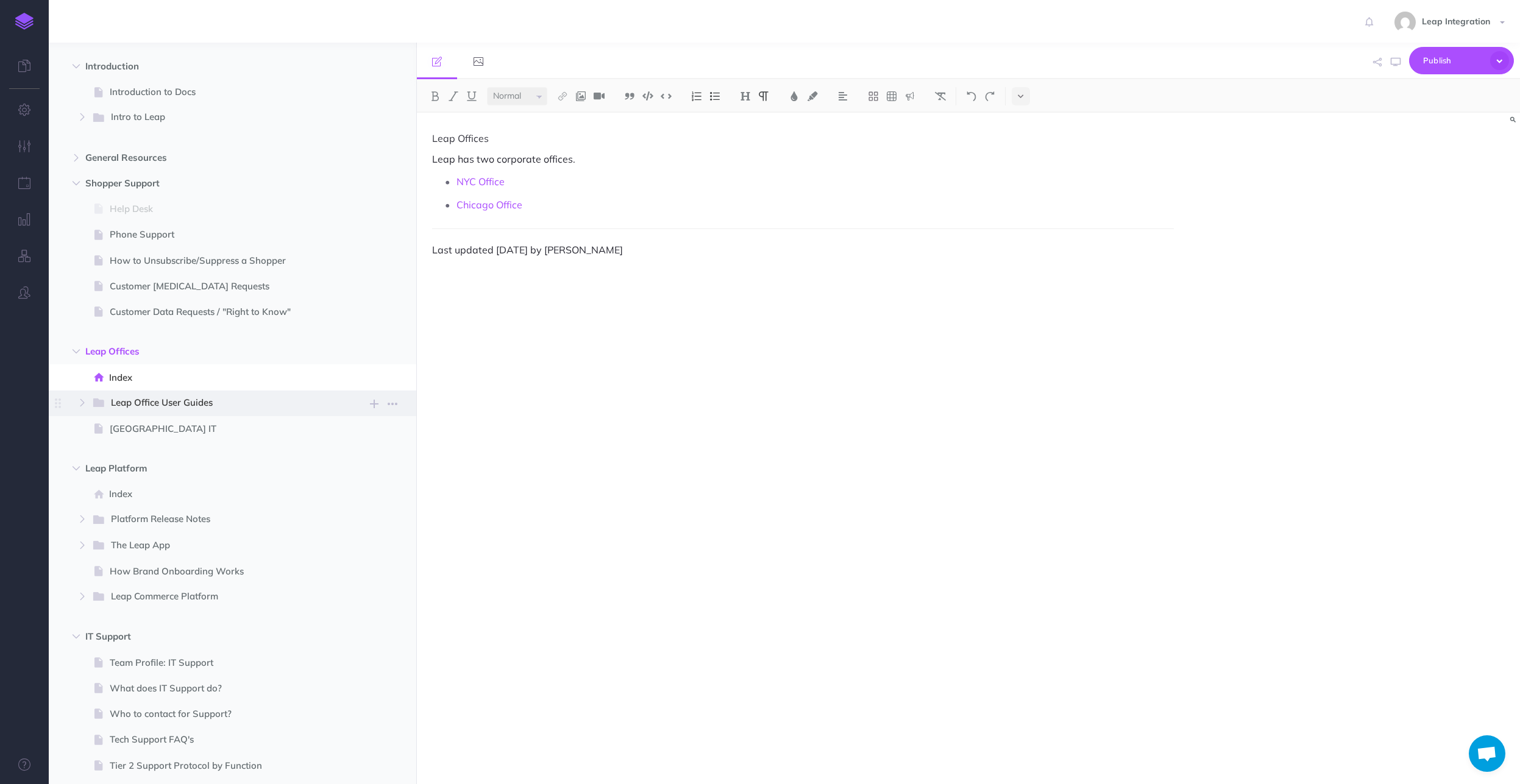
click at [129, 406] on span "Leap Office User Guides" at bounding box center [218, 403] width 214 height 16
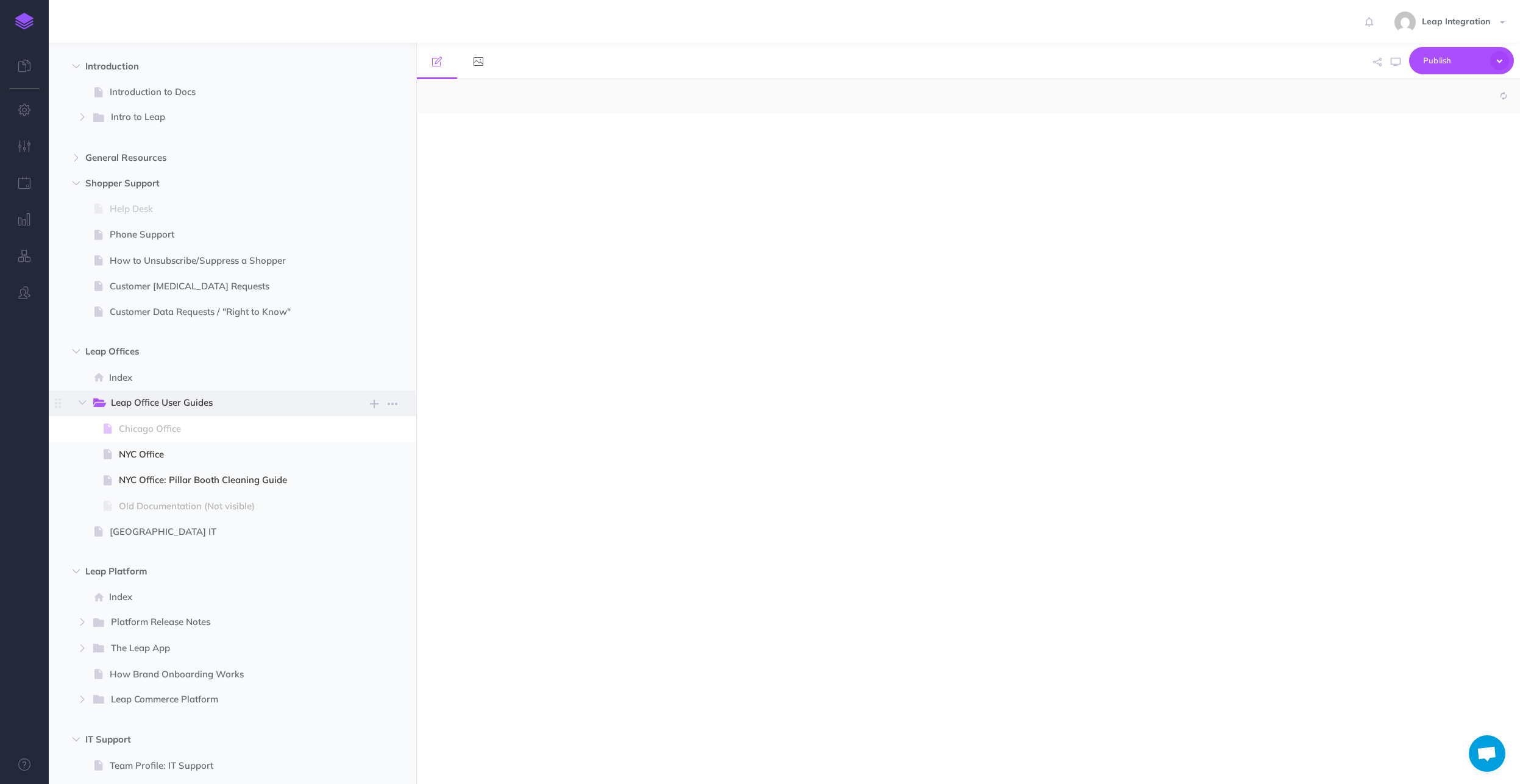
select select "null"
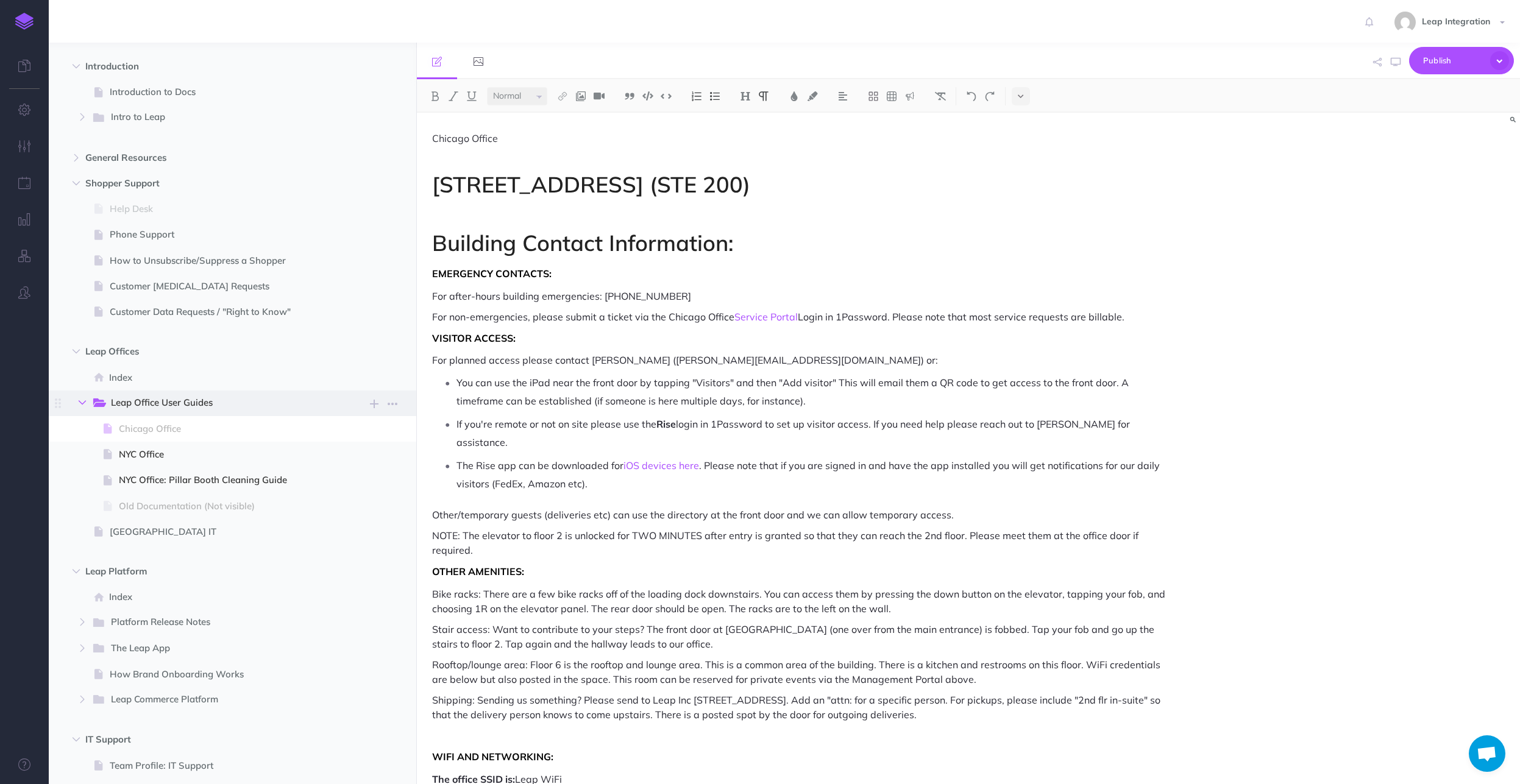
click at [87, 400] on button "button" at bounding box center [82, 403] width 22 height 15
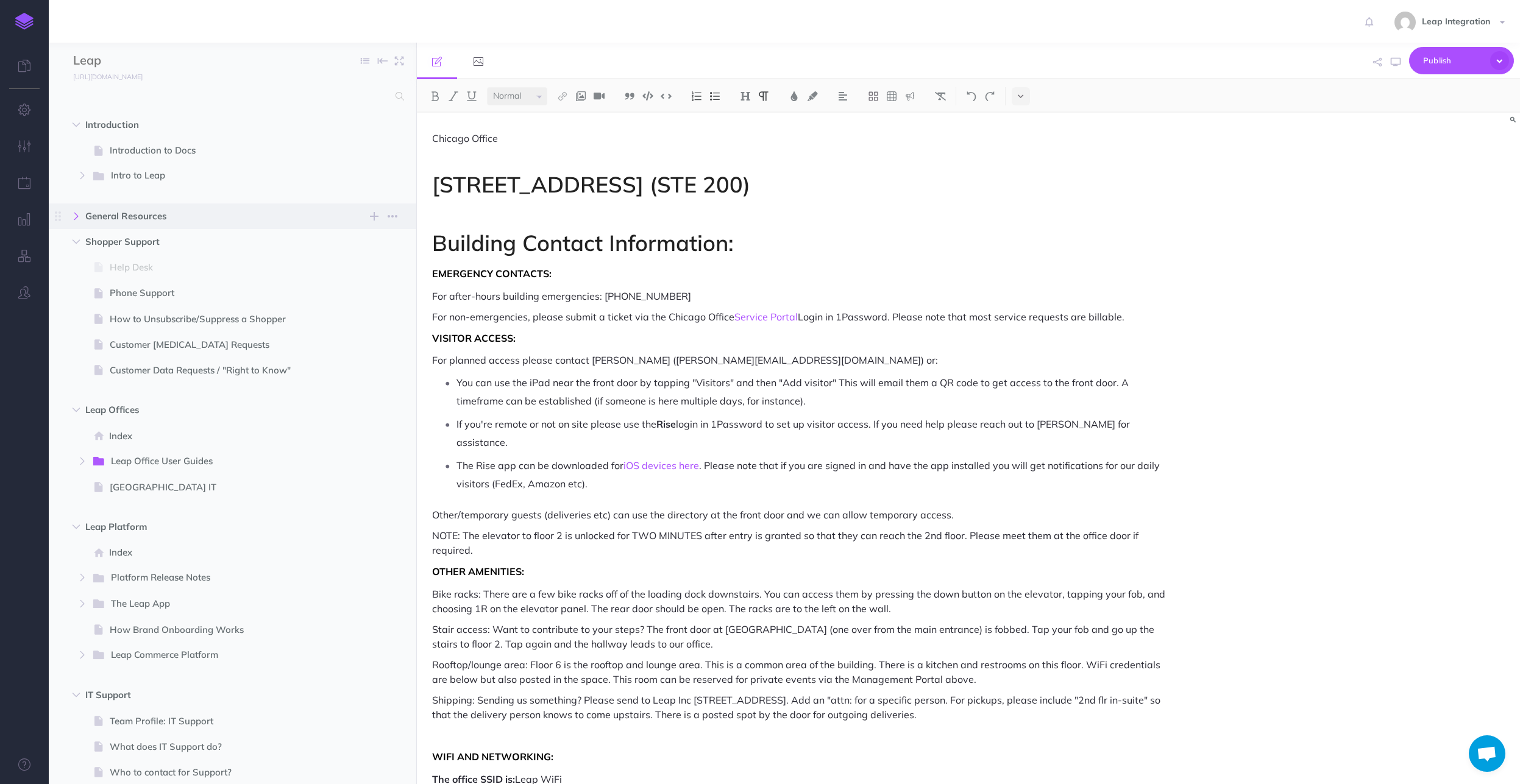
click at [79, 214] on icon "button" at bounding box center [76, 216] width 7 height 7
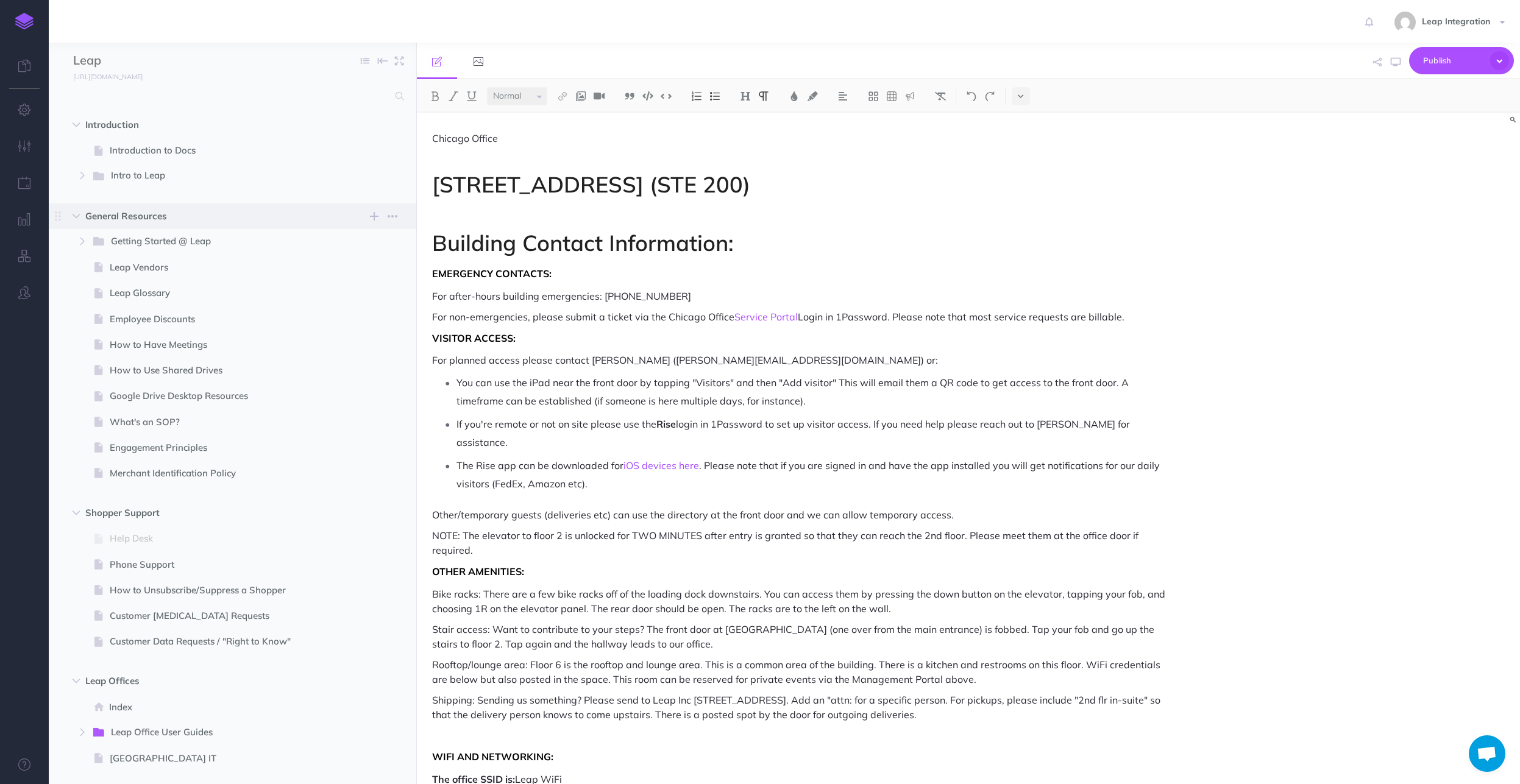
click at [140, 220] on span "General Resources" at bounding box center [207, 216] width 243 height 15
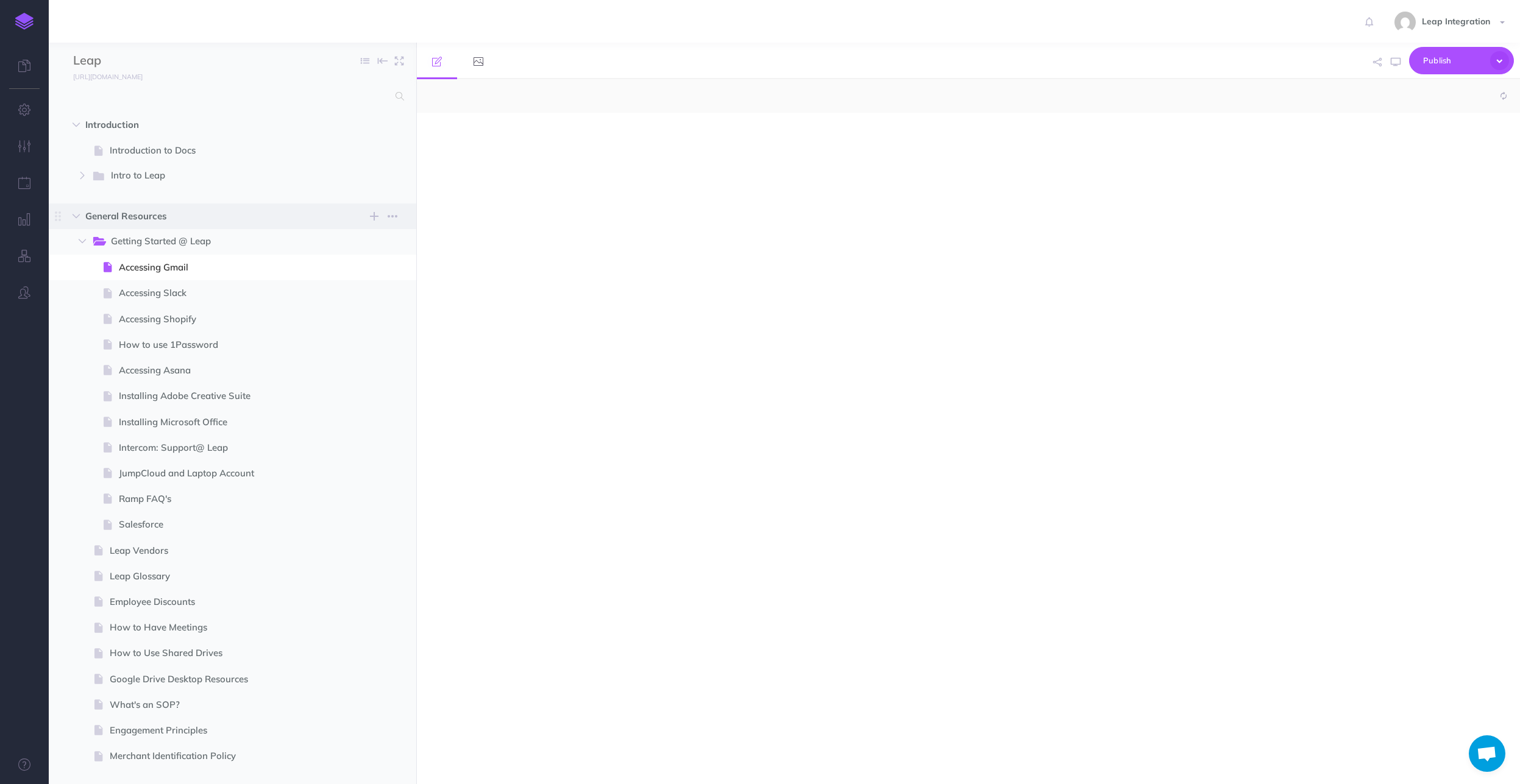
select select "null"
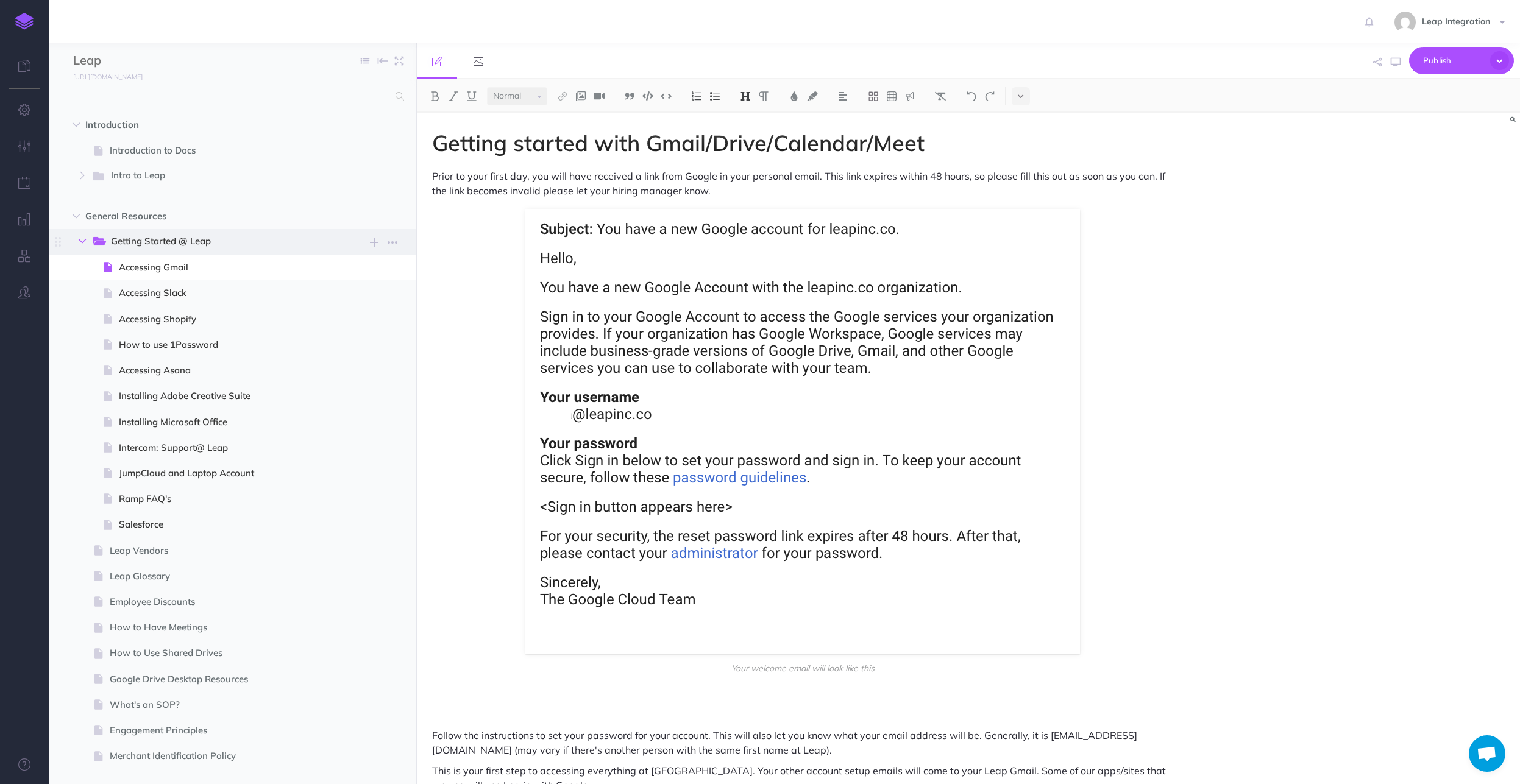
click at [79, 239] on icon "button" at bounding box center [82, 241] width 7 height 7
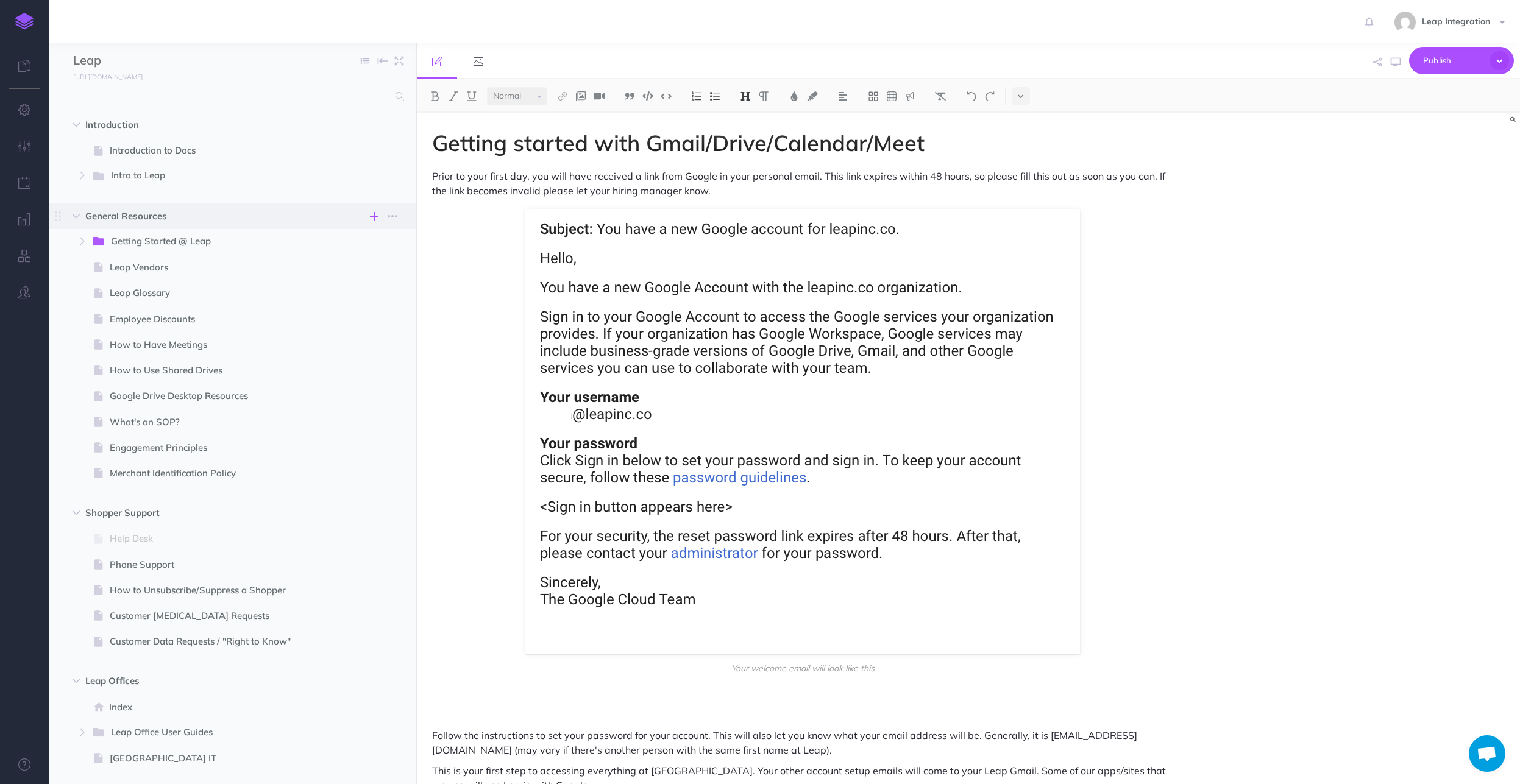
click at [371, 212] on icon "button" at bounding box center [374, 216] width 9 height 15
click at [324, 299] on h4 "New page" at bounding box center [315, 298] width 122 height 9
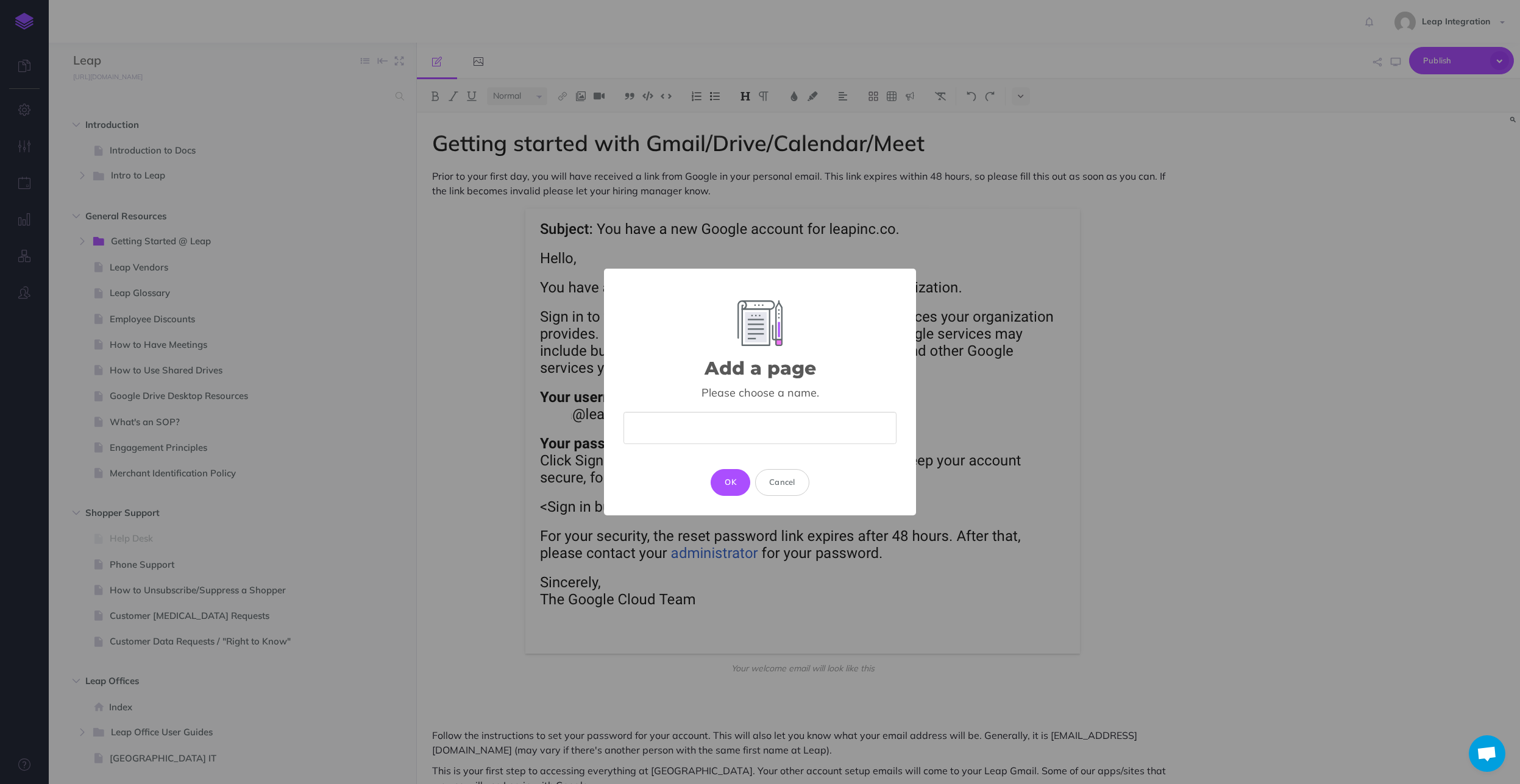
click at [653, 414] on input "text" at bounding box center [760, 428] width 273 height 33
type input "Disaster Recovery Key Contacts"
click at [732, 484] on button "OK" at bounding box center [730, 482] width 39 height 27
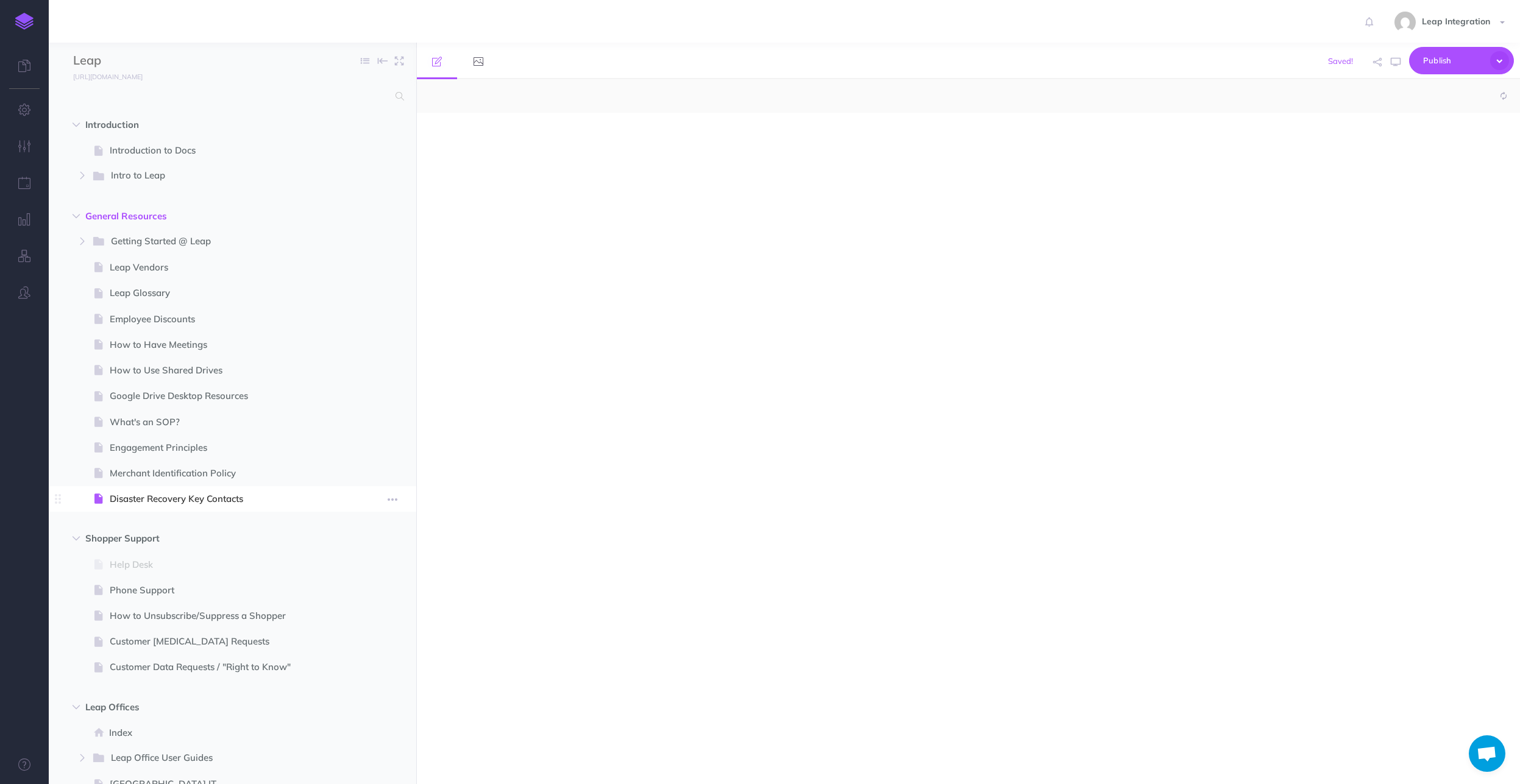
click at [167, 504] on span "Disaster Recovery Key Contacts" at bounding box center [226, 499] width 233 height 15
select select "null"
click at [523, 142] on p at bounding box center [803, 138] width 742 height 15
click at [586, 136] on p "Disaster Recovery Key Contacts" at bounding box center [803, 138] width 742 height 15
click at [748, 96] on img at bounding box center [746, 96] width 11 height 9
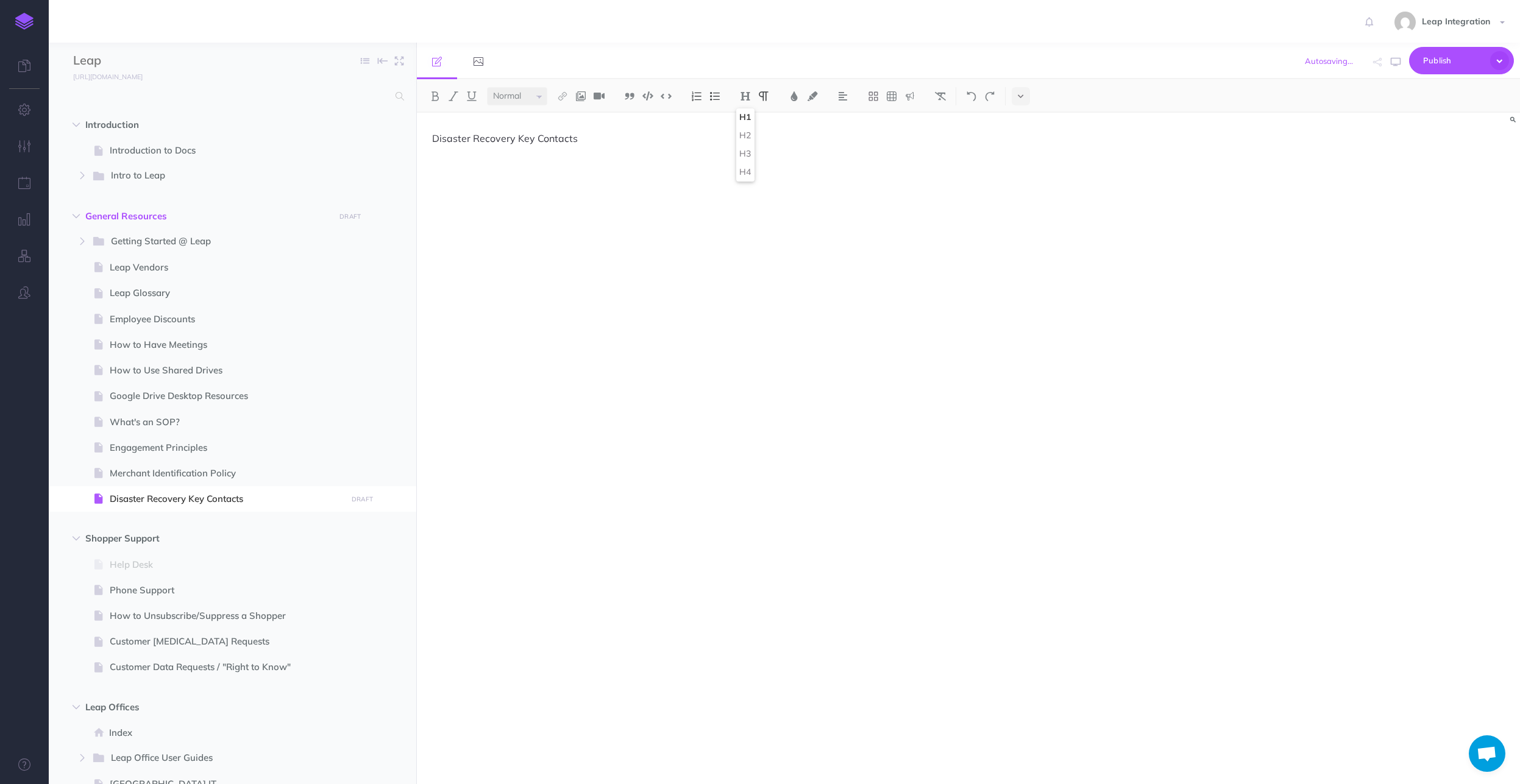
click at [748, 119] on button "H1" at bounding box center [745, 117] width 18 height 18
click at [711, 273] on div "Disaster Recovery Key Contacts" at bounding box center [803, 442] width 772 height 659
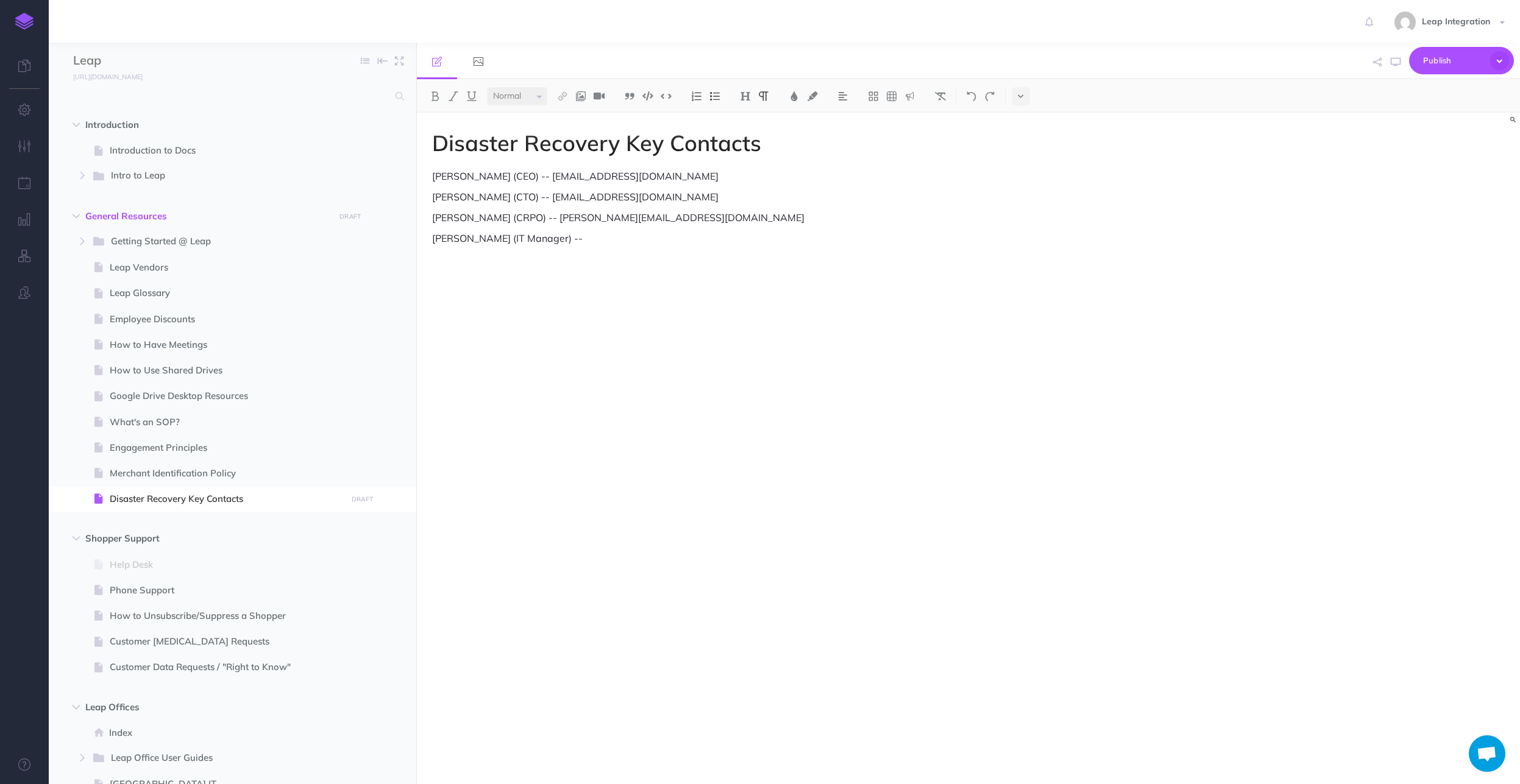
click at [467, 239] on p "[PERSON_NAME] (IT Manager) --" at bounding box center [803, 239] width 742 height 15
click at [584, 236] on p "Wez [PERSON_NAME] (IT Manager) --" at bounding box center [803, 239] width 742 height 15
click at [1021, 96] on icon at bounding box center [1021, 96] width 5 height 9
click at [1022, 133] on img at bounding box center [1021, 136] width 11 height 9
click at [1094, 342] on div "Disaster Recovery Key Contacts [PERSON_NAME] (CEO) -- [EMAIL_ADDRESS][DOMAIN_NA…" at bounding box center [803, 442] width 772 height 659
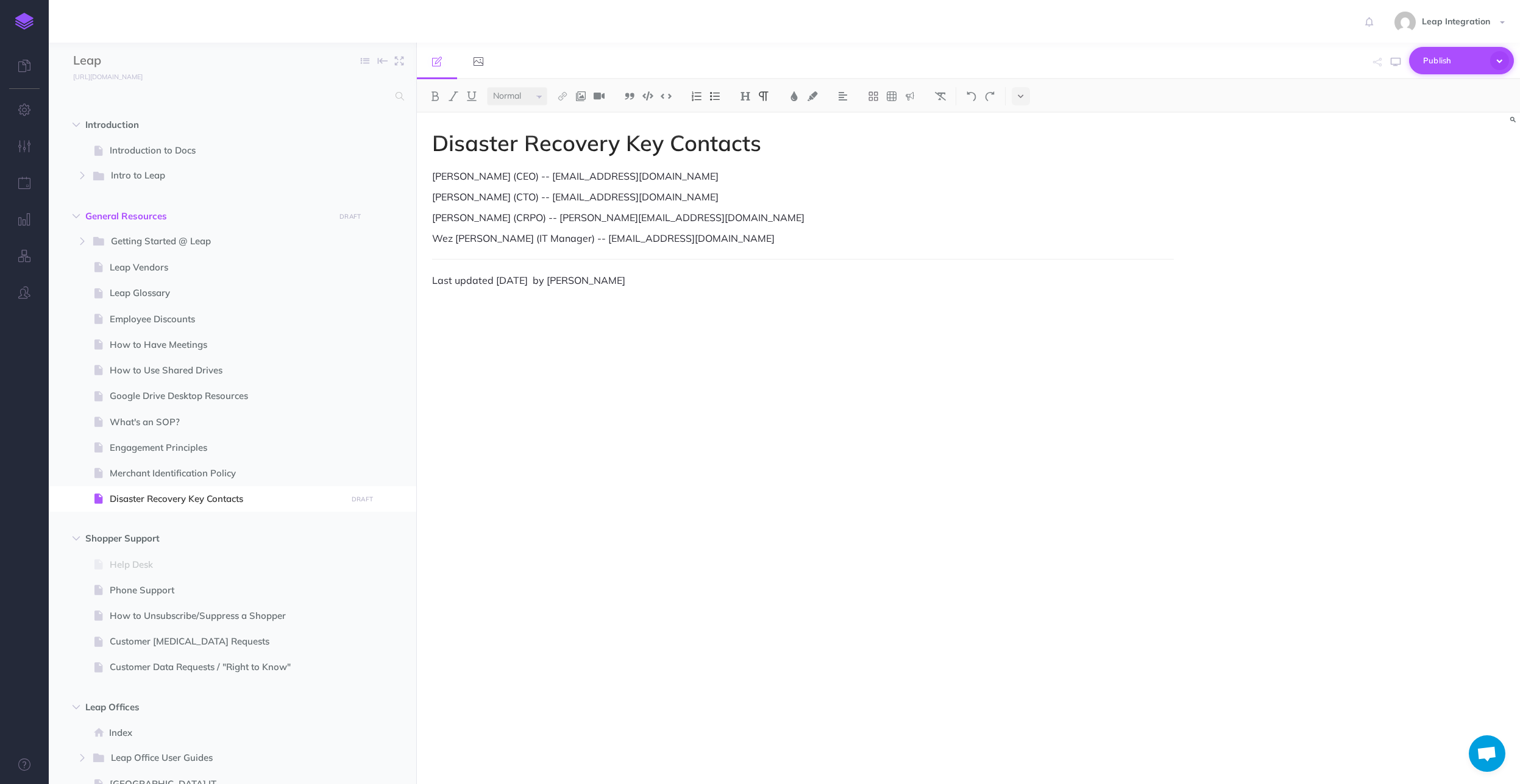
click at [1506, 61] on icon "button" at bounding box center [1500, 61] width 19 height 19
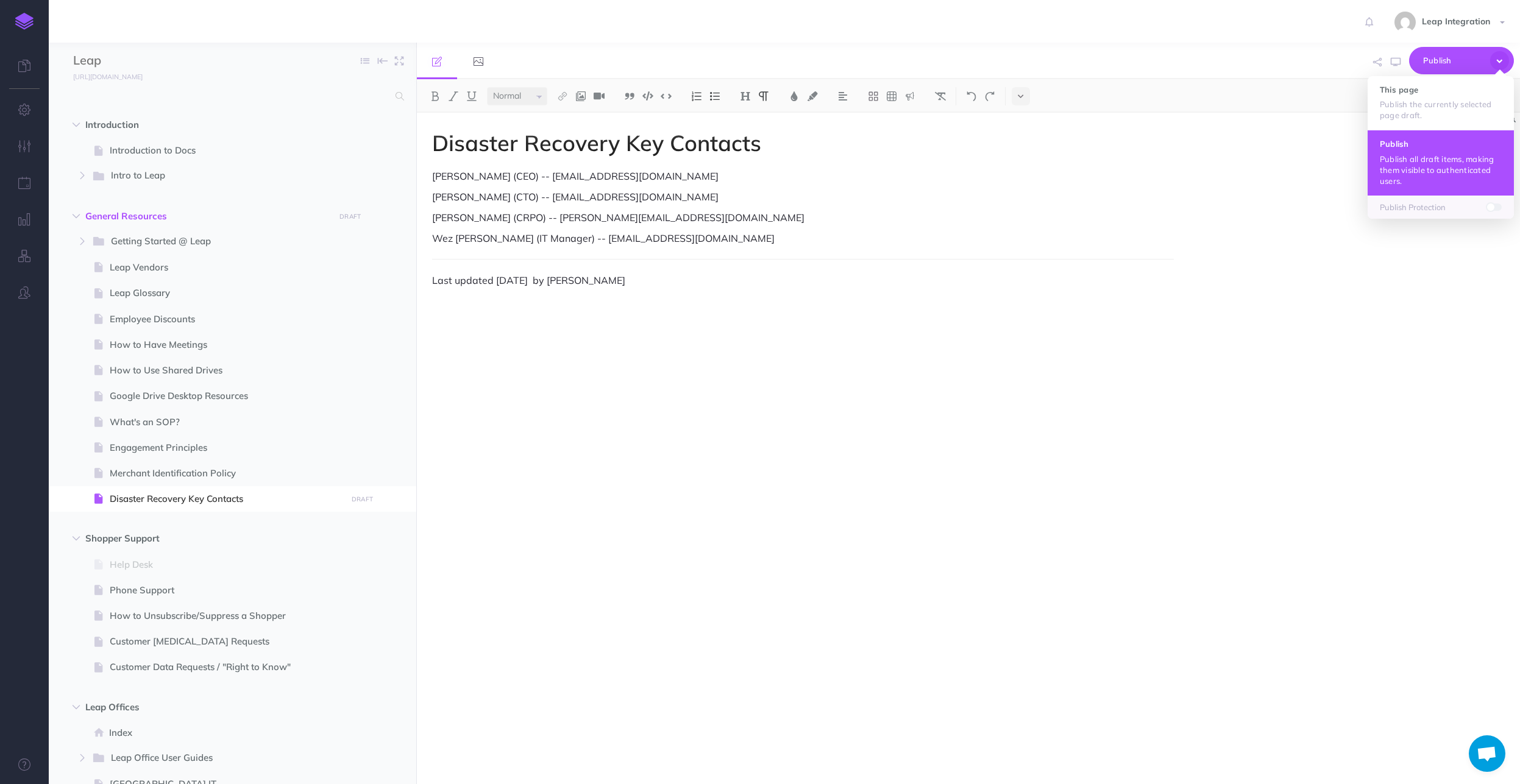
click at [1422, 171] on p "Publish all draft items, making them visible to authenticated users." at bounding box center [1441, 170] width 122 height 33
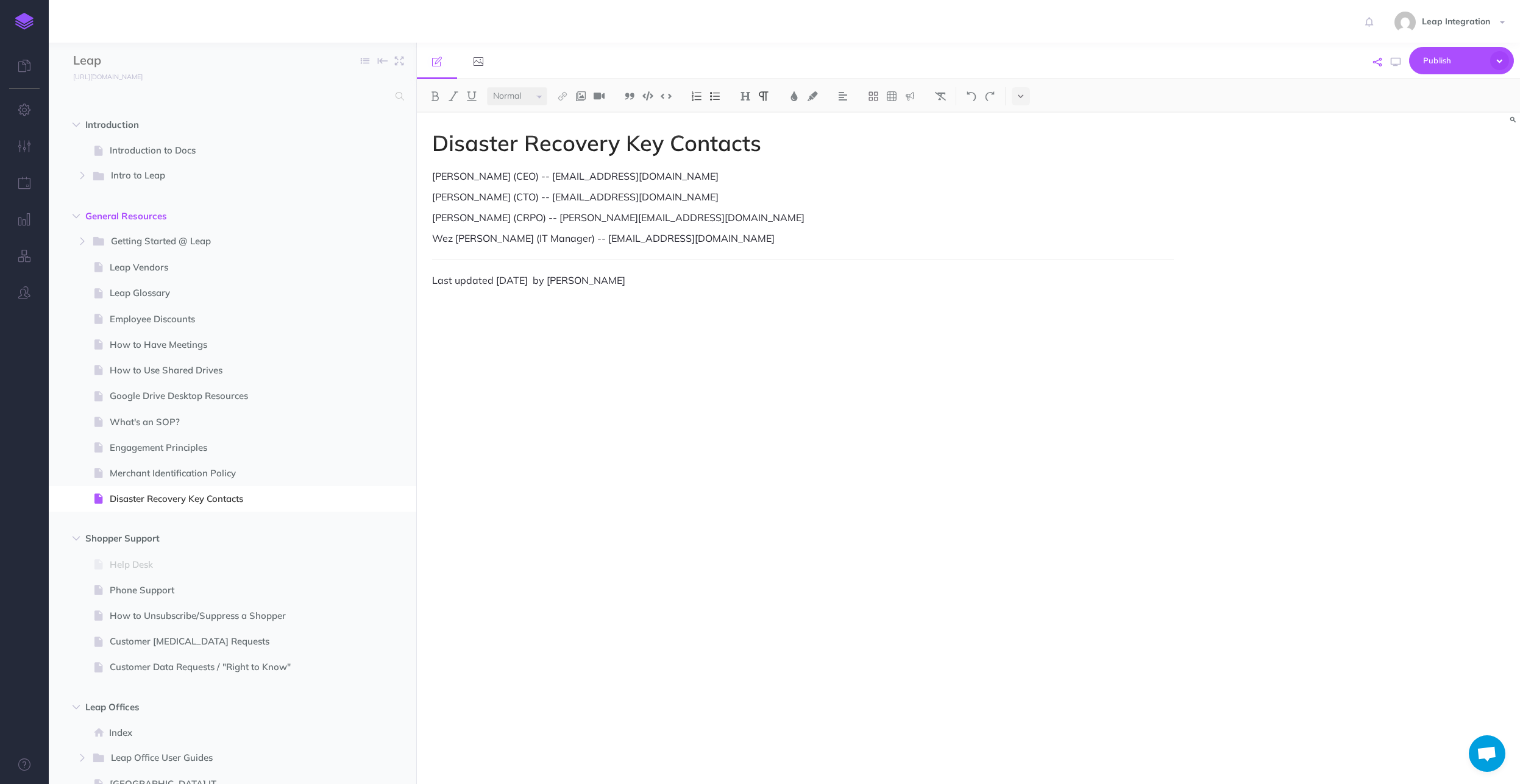
click at [1383, 63] on button "button" at bounding box center [1378, 62] width 15 height 35
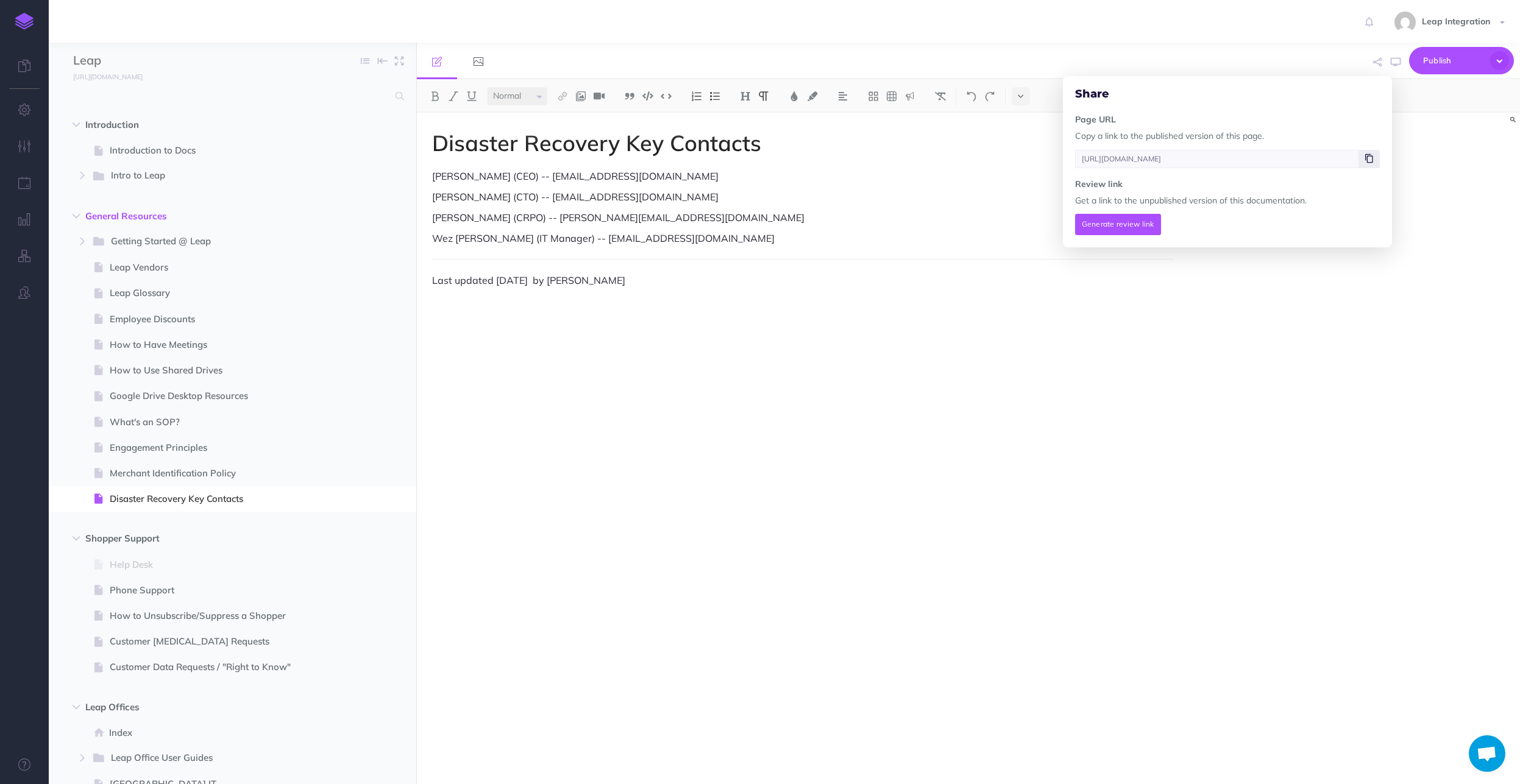
click at [1374, 159] on span at bounding box center [1369, 159] width 21 height 18
